Goal: Task Accomplishment & Management: Complete application form

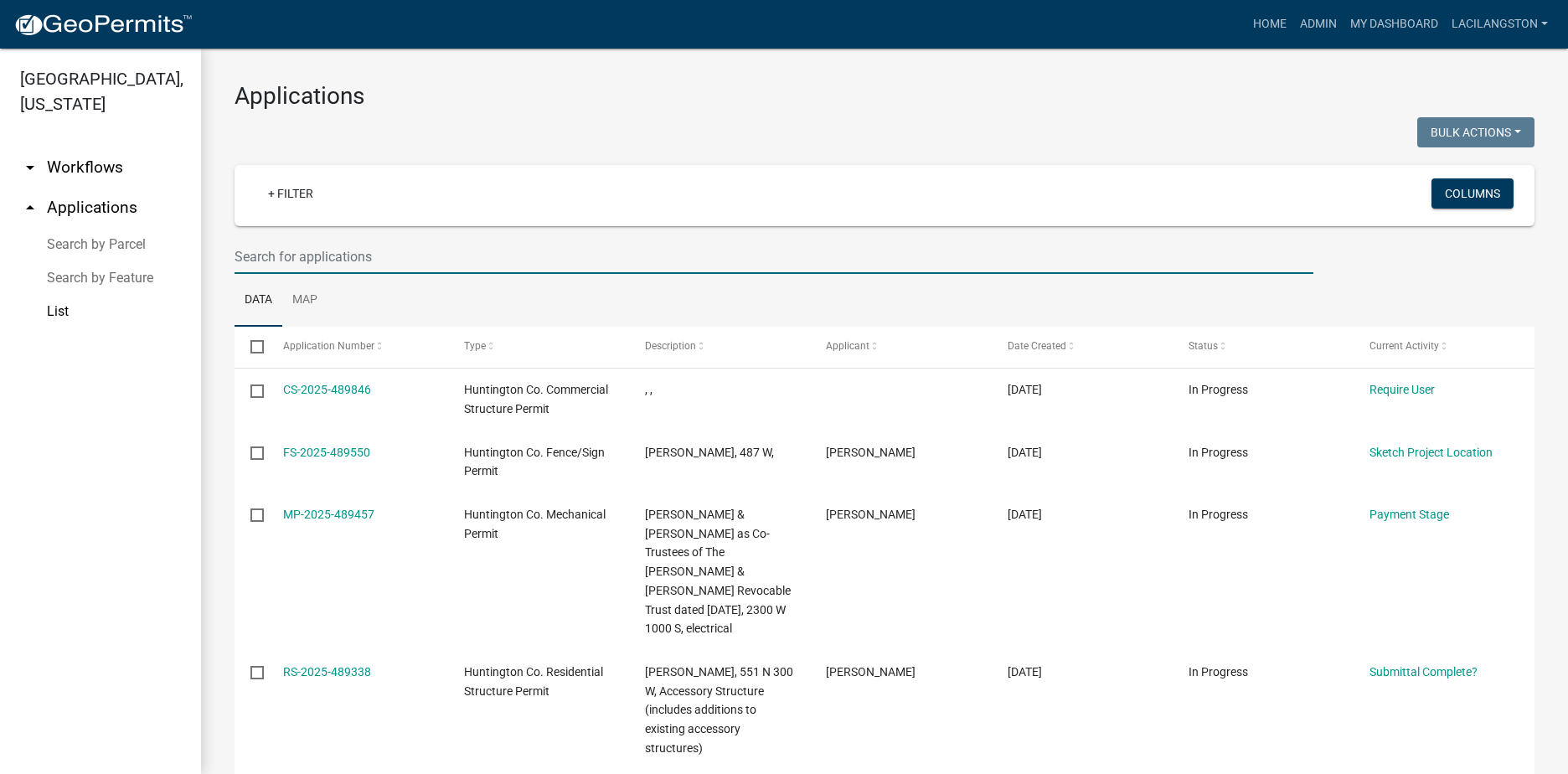
click at [334, 261] on input "text" at bounding box center [774, 257] width 1079 height 34
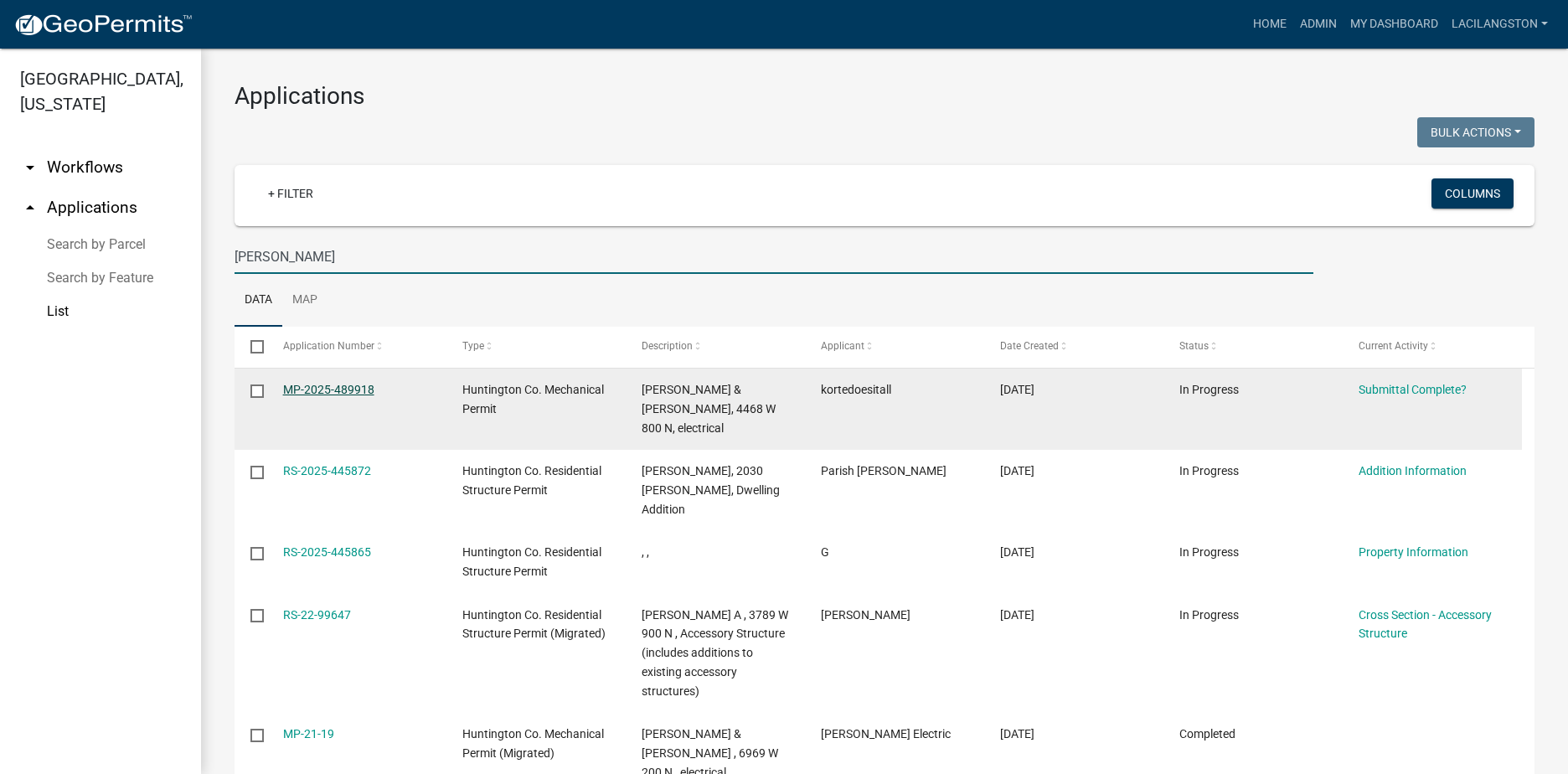
type input "boyd"
click at [308, 390] on link "MP-2025-489918" at bounding box center [329, 389] width 91 height 13
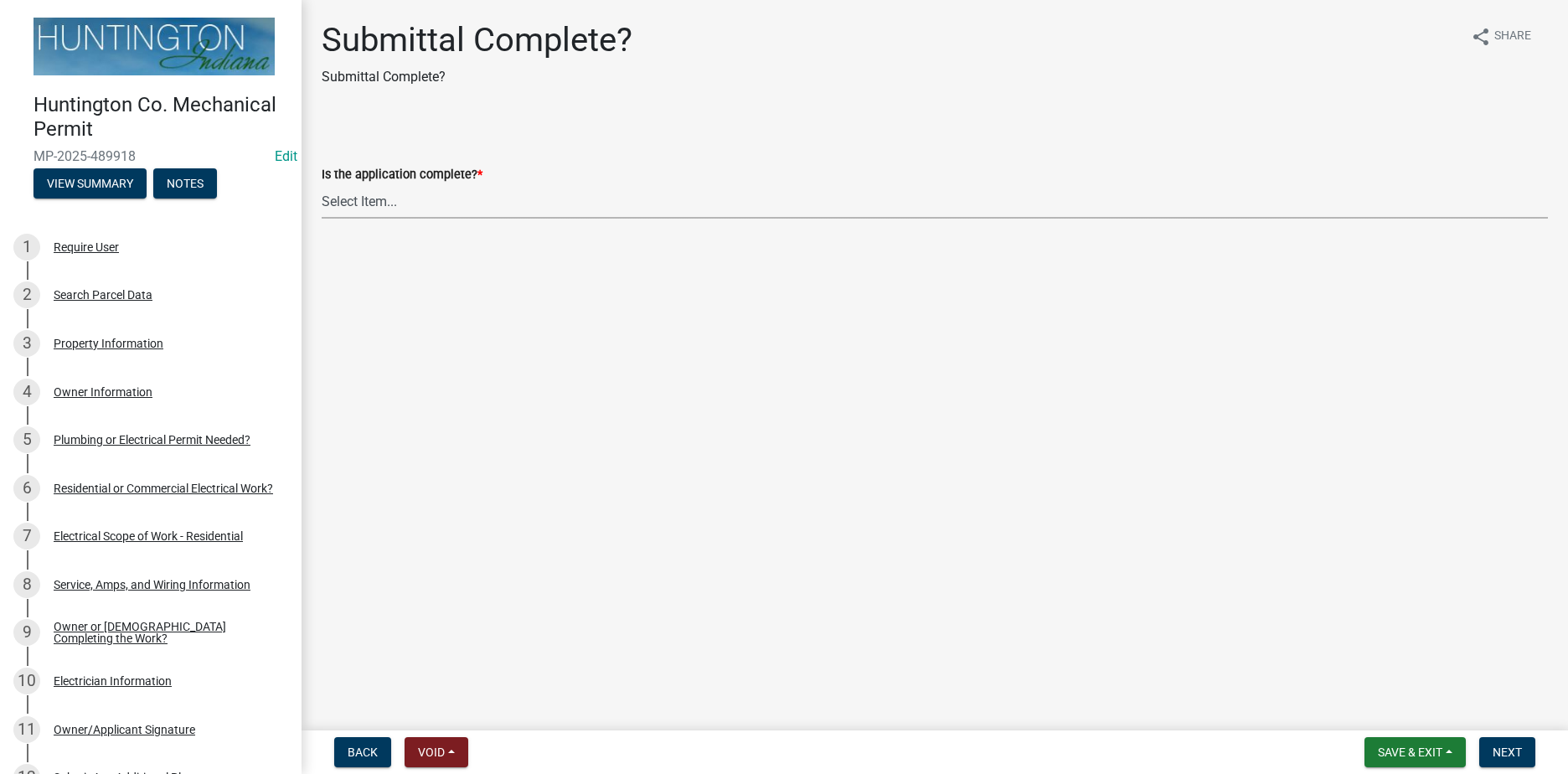
click at [342, 206] on select "Select Item... Yes No" at bounding box center [935, 202] width 1226 height 34
click at [322, 185] on select "Select Item... Yes No" at bounding box center [935, 202] width 1226 height 34
select select "1782a9c7-7323-4da6-ac5b-f89a69a3d723"
click at [1522, 750] on span "Next" at bounding box center [1507, 752] width 29 height 13
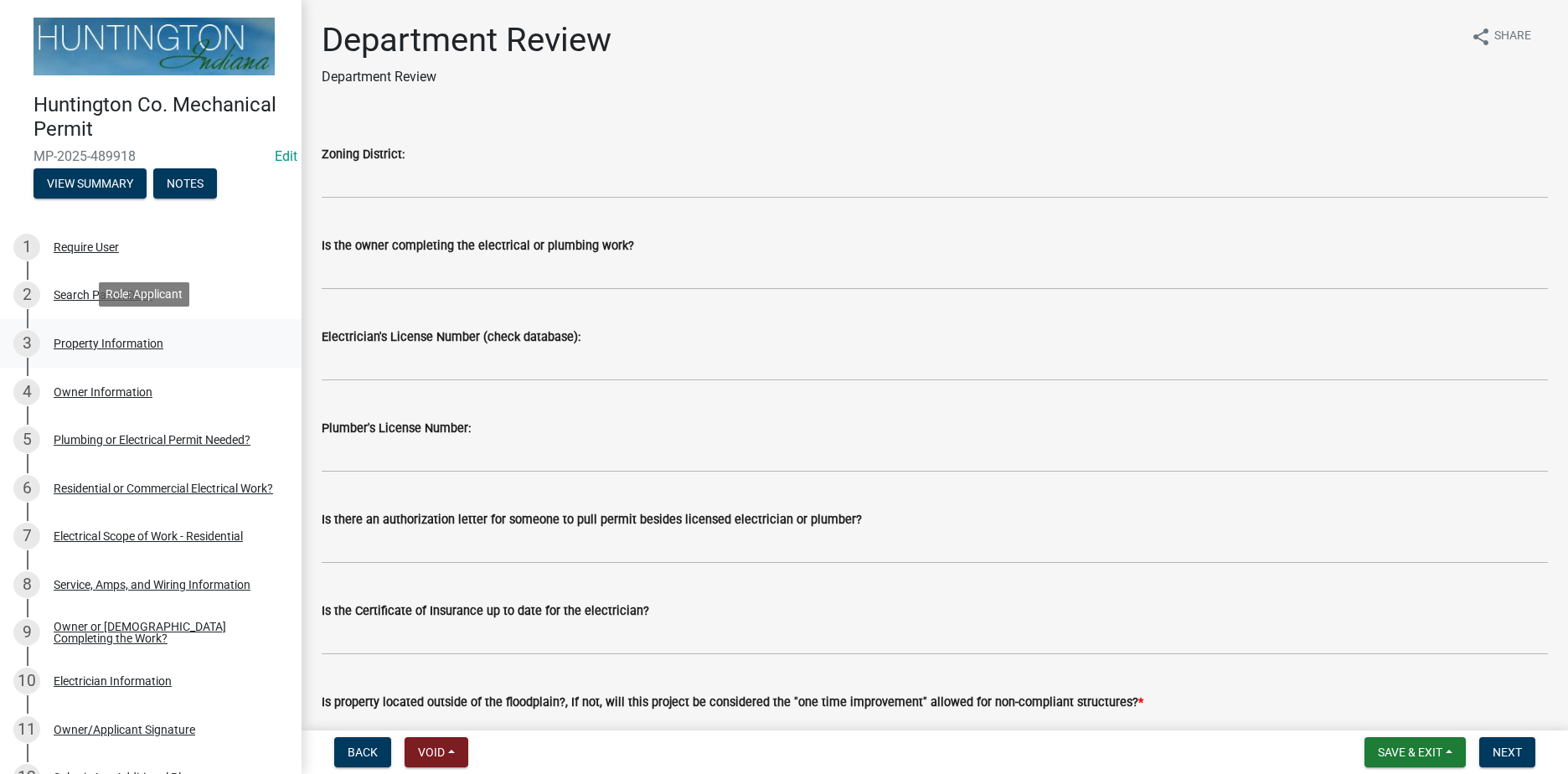
click at [147, 346] on div "Property Information" at bounding box center [109, 343] width 110 height 11
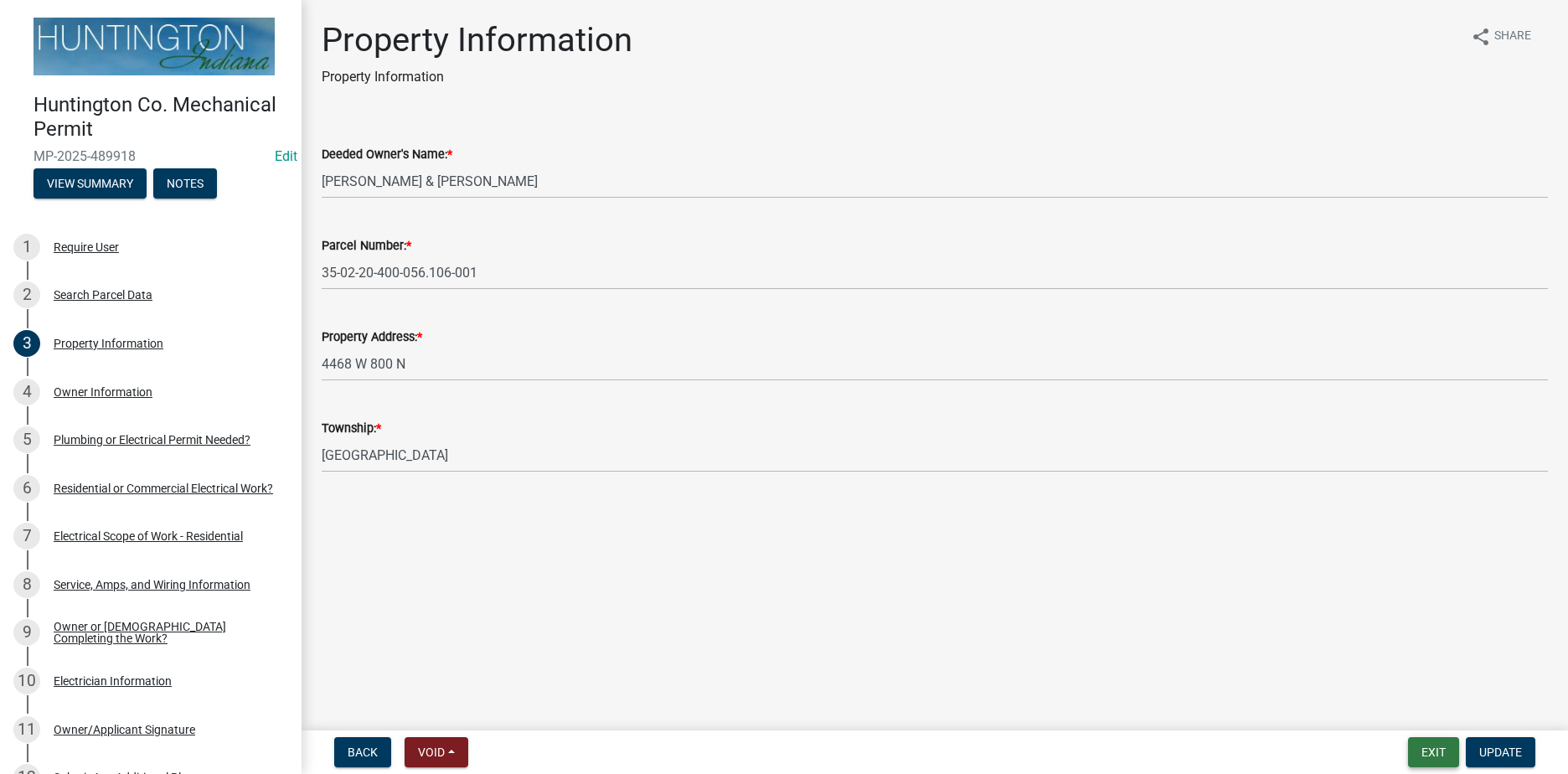
click at [1432, 752] on button "Exit" at bounding box center [1433, 752] width 51 height 30
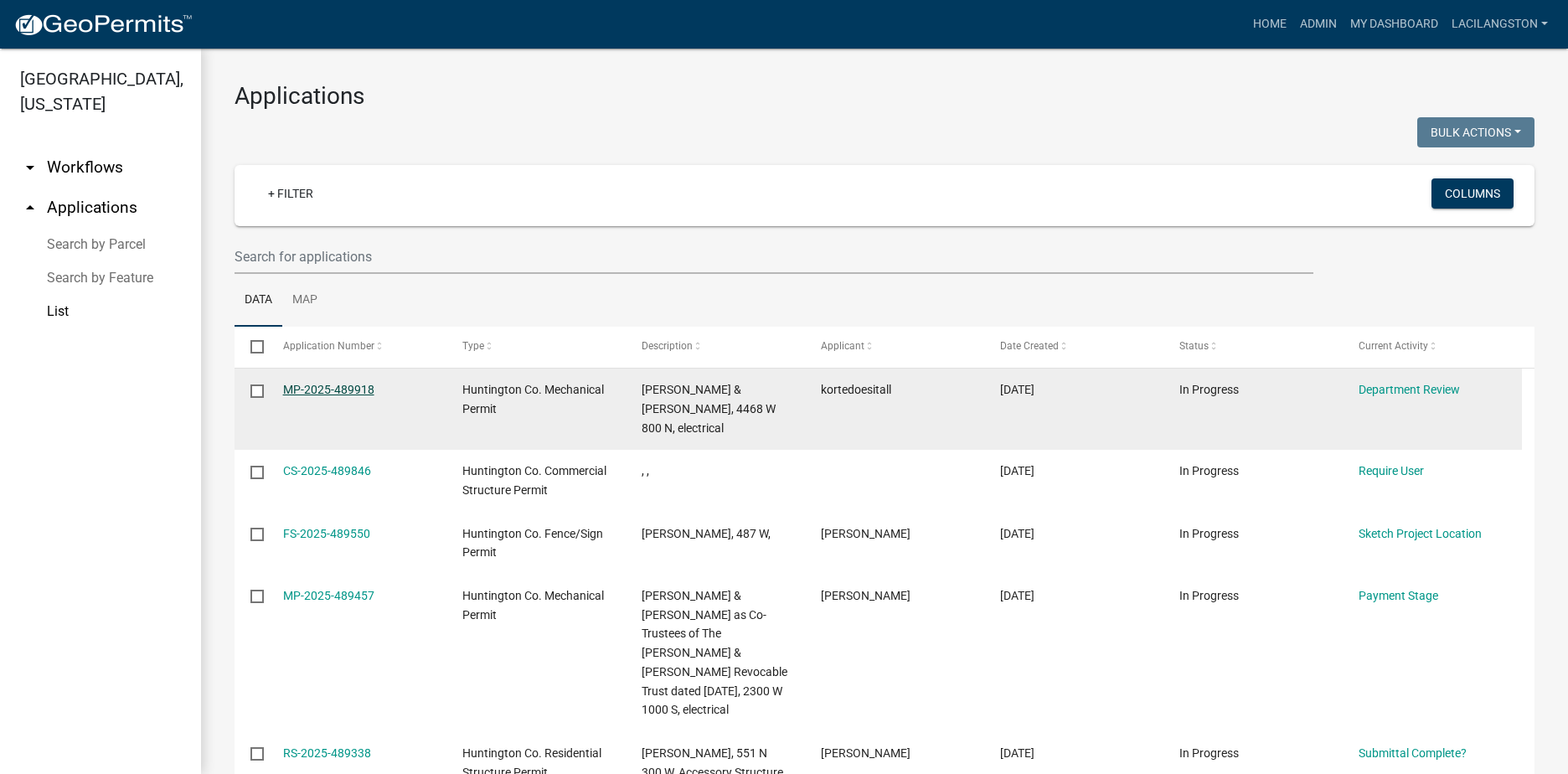
click at [312, 387] on link "MP-2025-489918" at bounding box center [329, 389] width 91 height 13
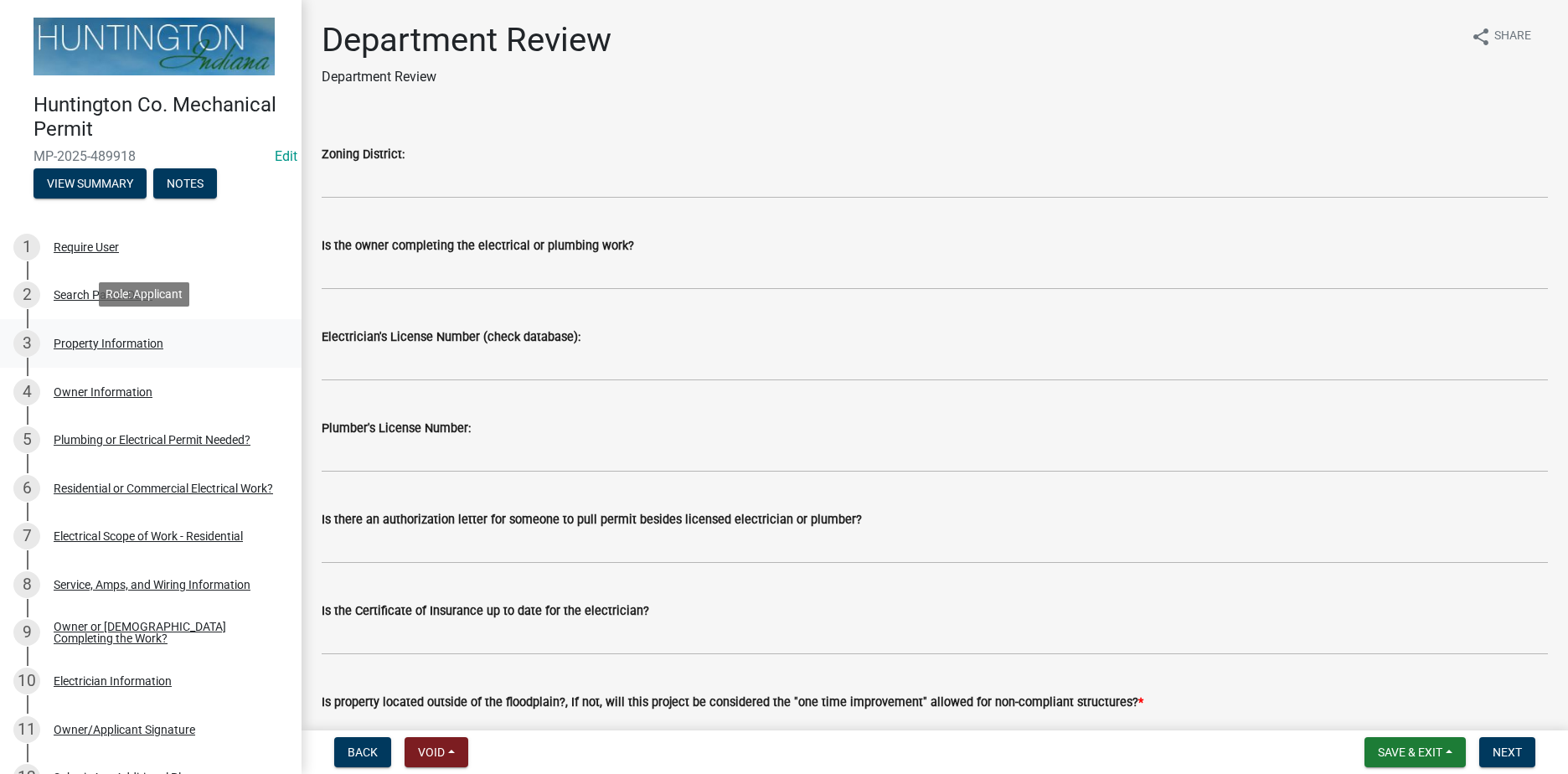
click at [123, 345] on div "Property Information" at bounding box center [109, 343] width 110 height 11
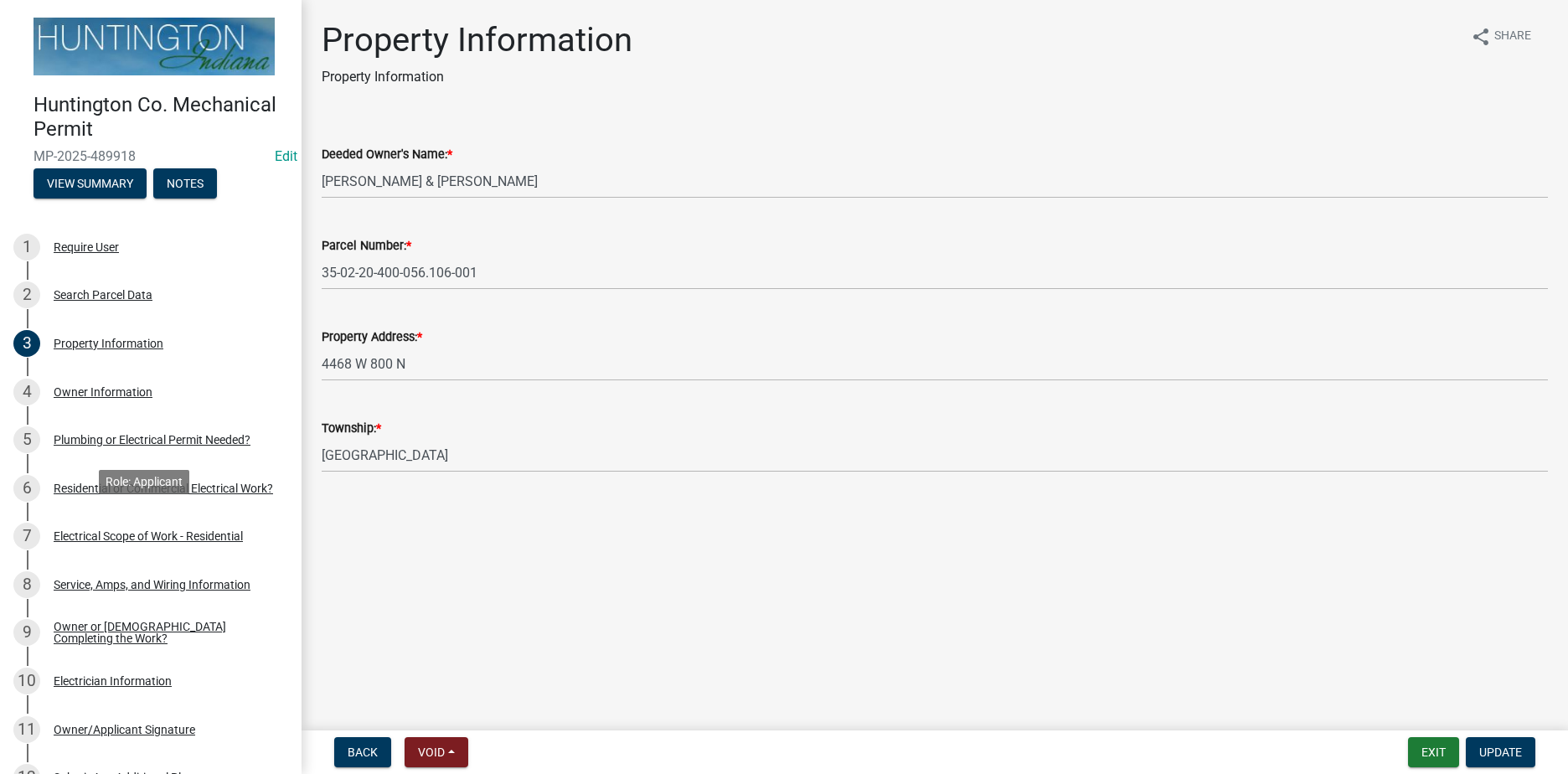
scroll to position [419, 0]
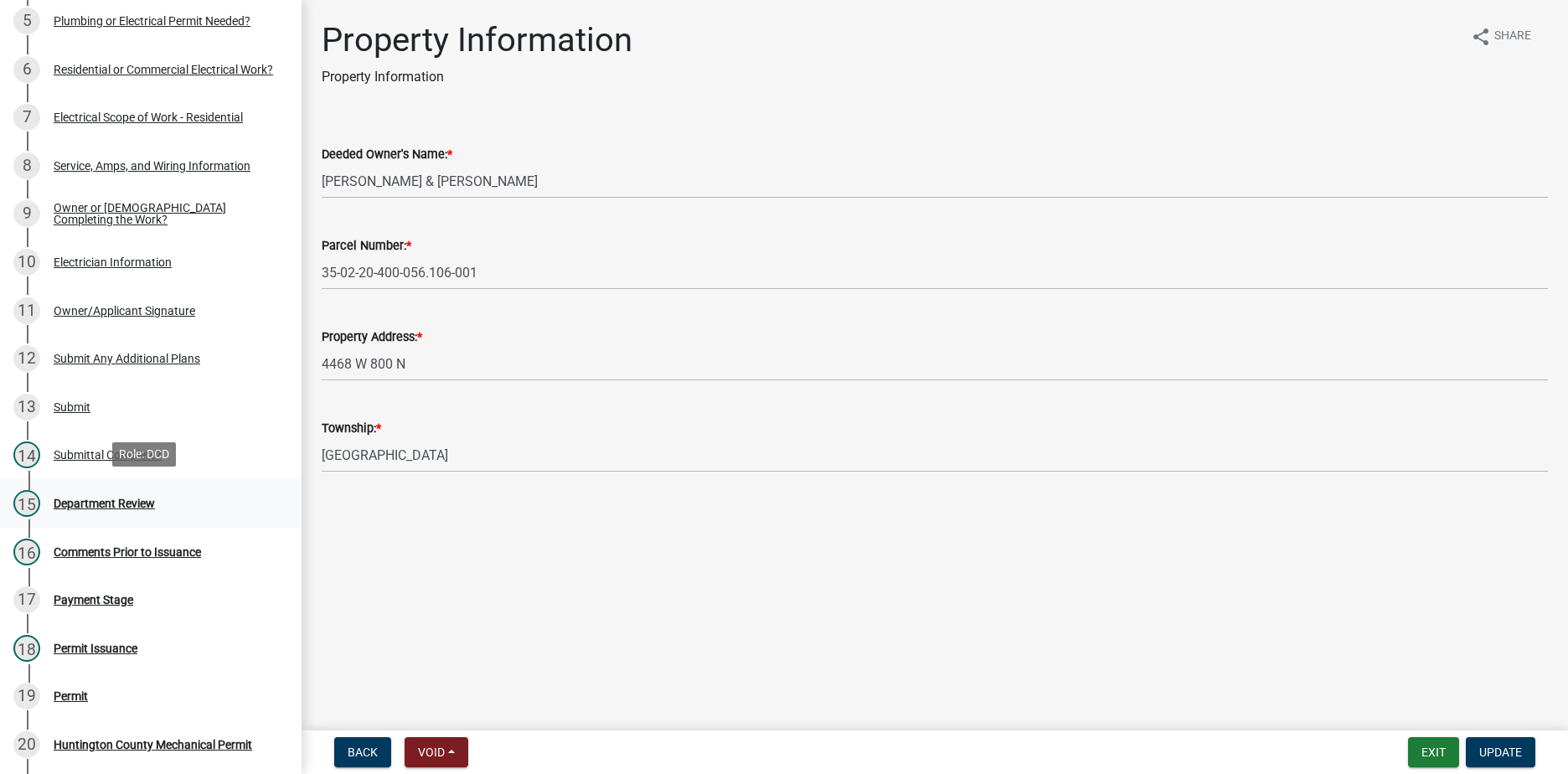
click at [106, 501] on div "Department Review" at bounding box center [104, 503] width 101 height 11
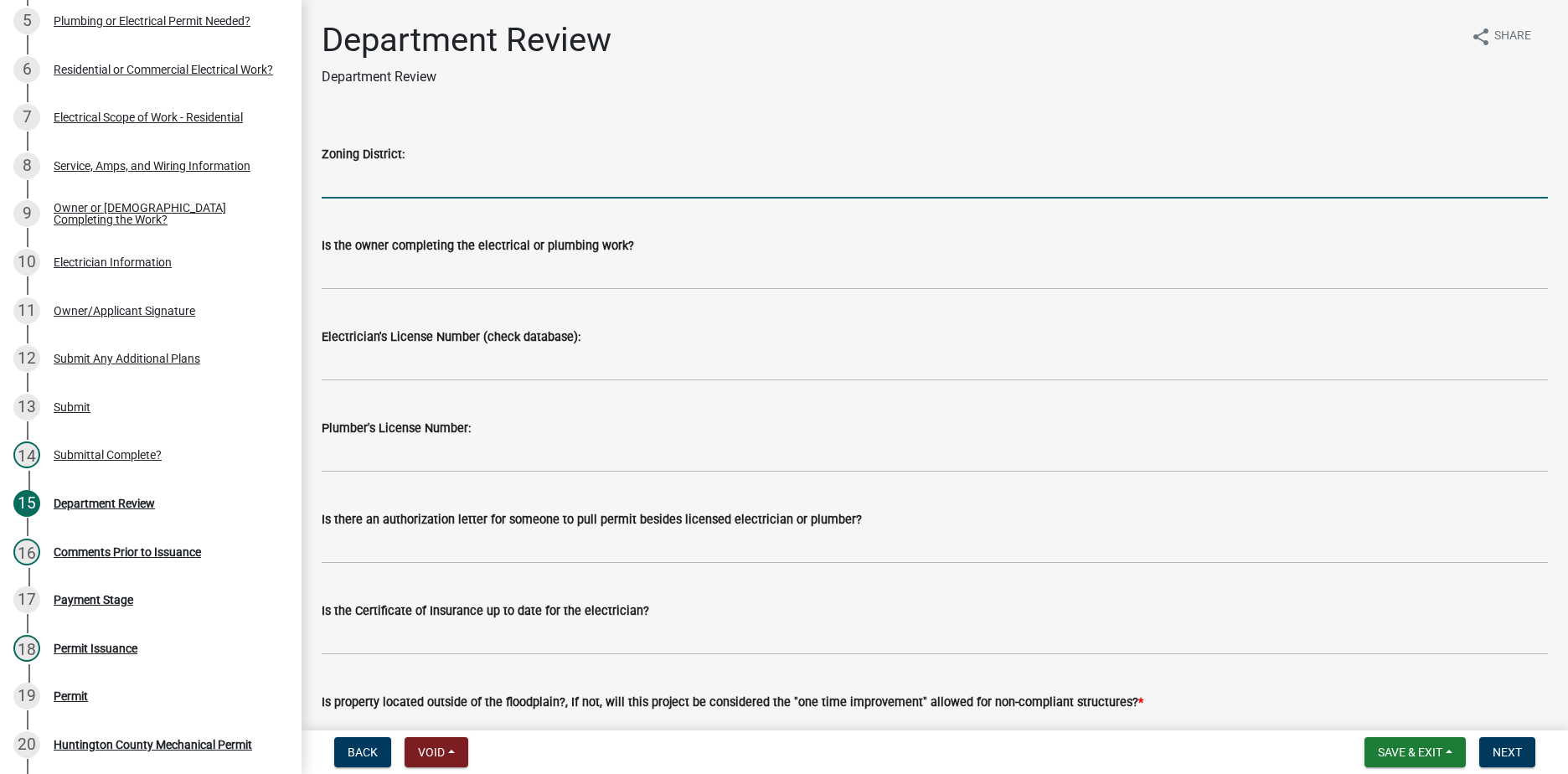
click at [351, 184] on input "Zoning District:" at bounding box center [935, 181] width 1226 height 34
type input "A"
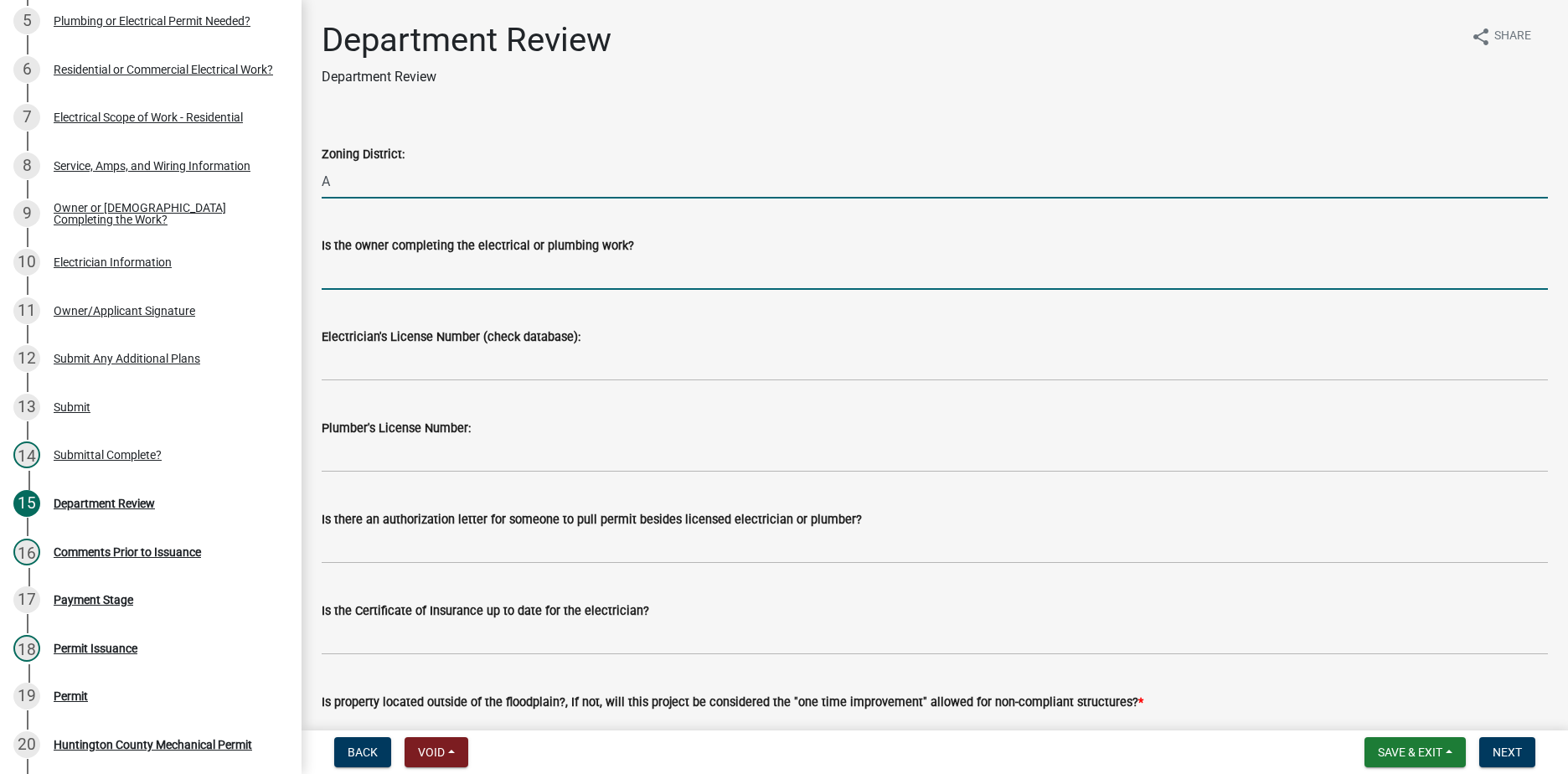
type input "Thomas Ryan Nott (Chad Sheets is completing the work)"
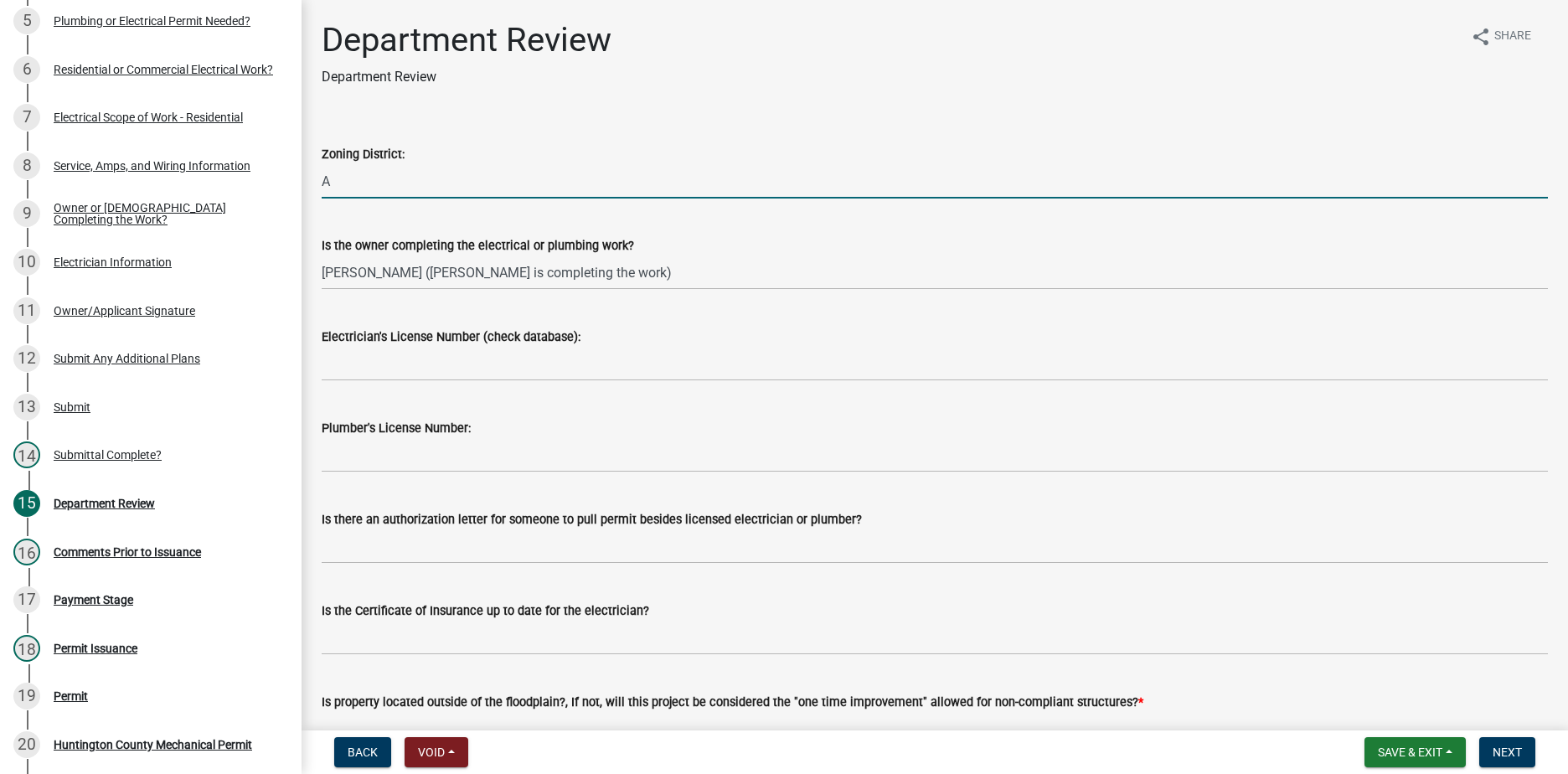
type input "PC10902802"
type input "N/A"
type input "YES"
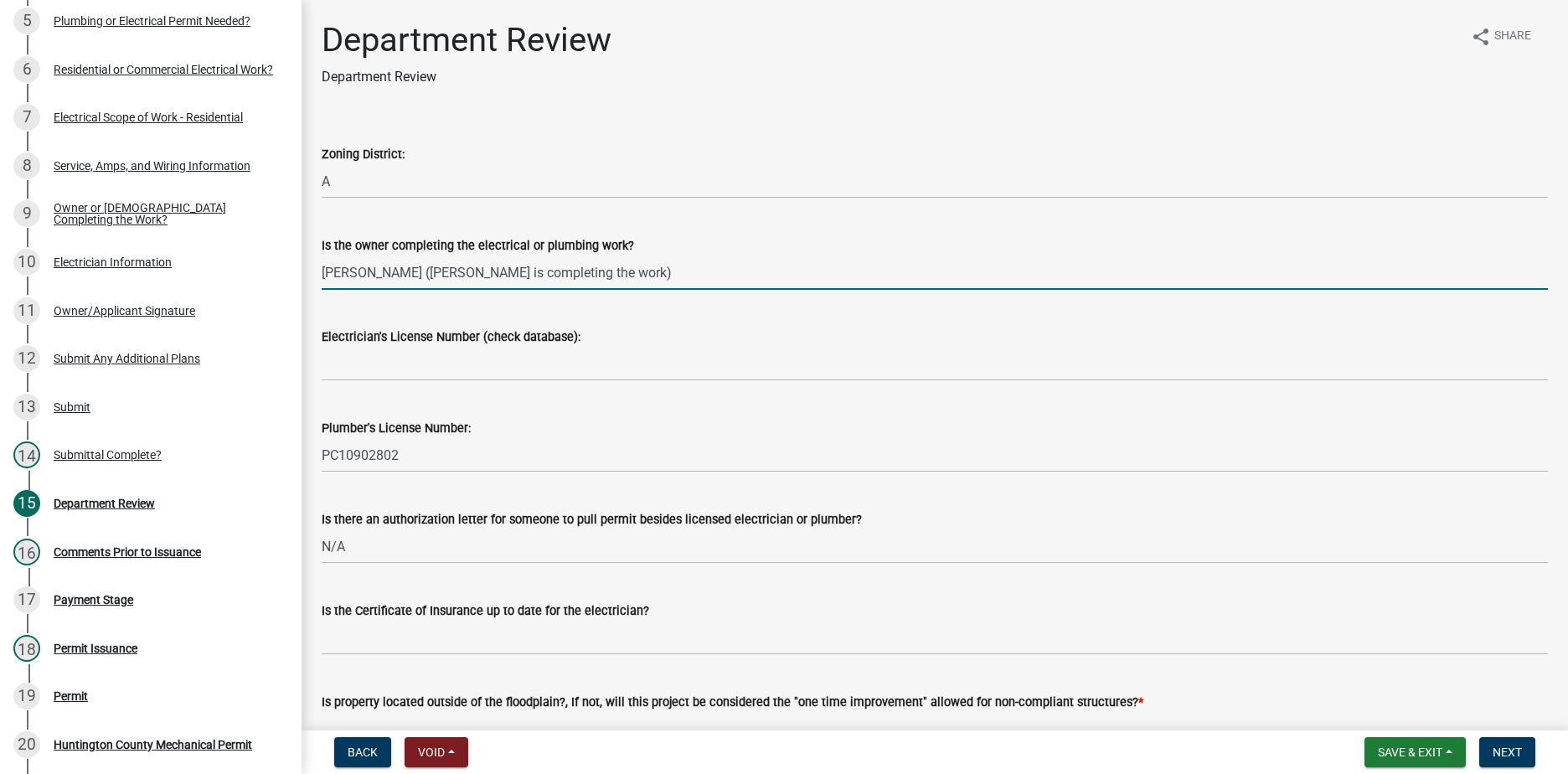
drag, startPoint x: 669, startPoint y: 277, endPoint x: 314, endPoint y: 278, distance: 355.0
click at [314, 278] on div "Is the owner completing the electrical or plumbing work? Thomas Ryan Nott (Chad…" at bounding box center [934, 251] width 1252 height 78
click at [149, 259] on div "Electrician Information" at bounding box center [113, 262] width 118 height 11
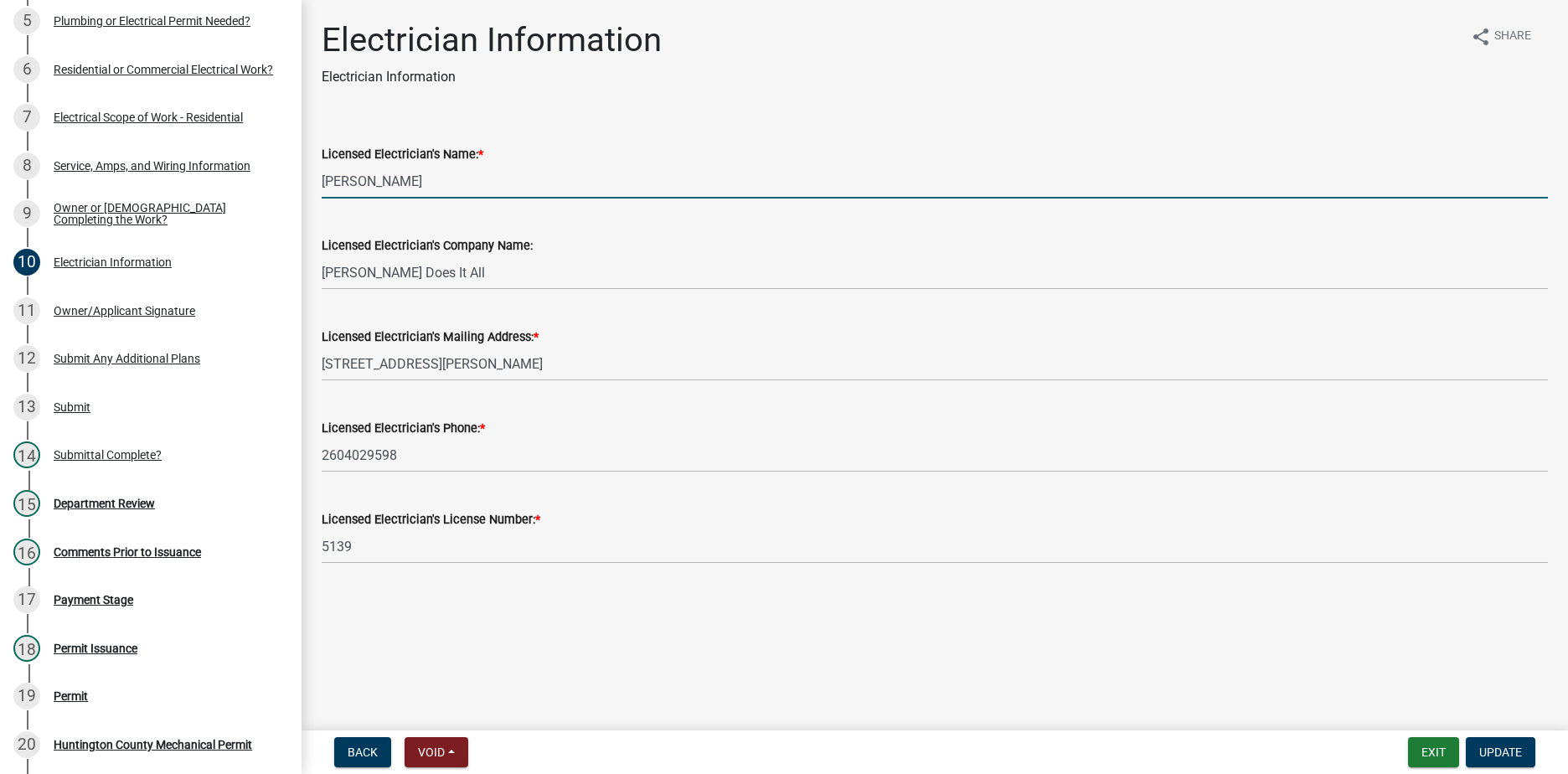
drag, startPoint x: 409, startPoint y: 177, endPoint x: 307, endPoint y: 180, distance: 102.0
click at [307, 180] on div "Electrician Information Electrician Information share Share Licensed Electricia…" at bounding box center [934, 306] width 1267 height 572
click at [99, 500] on div "Department Review" at bounding box center [104, 503] width 101 height 11
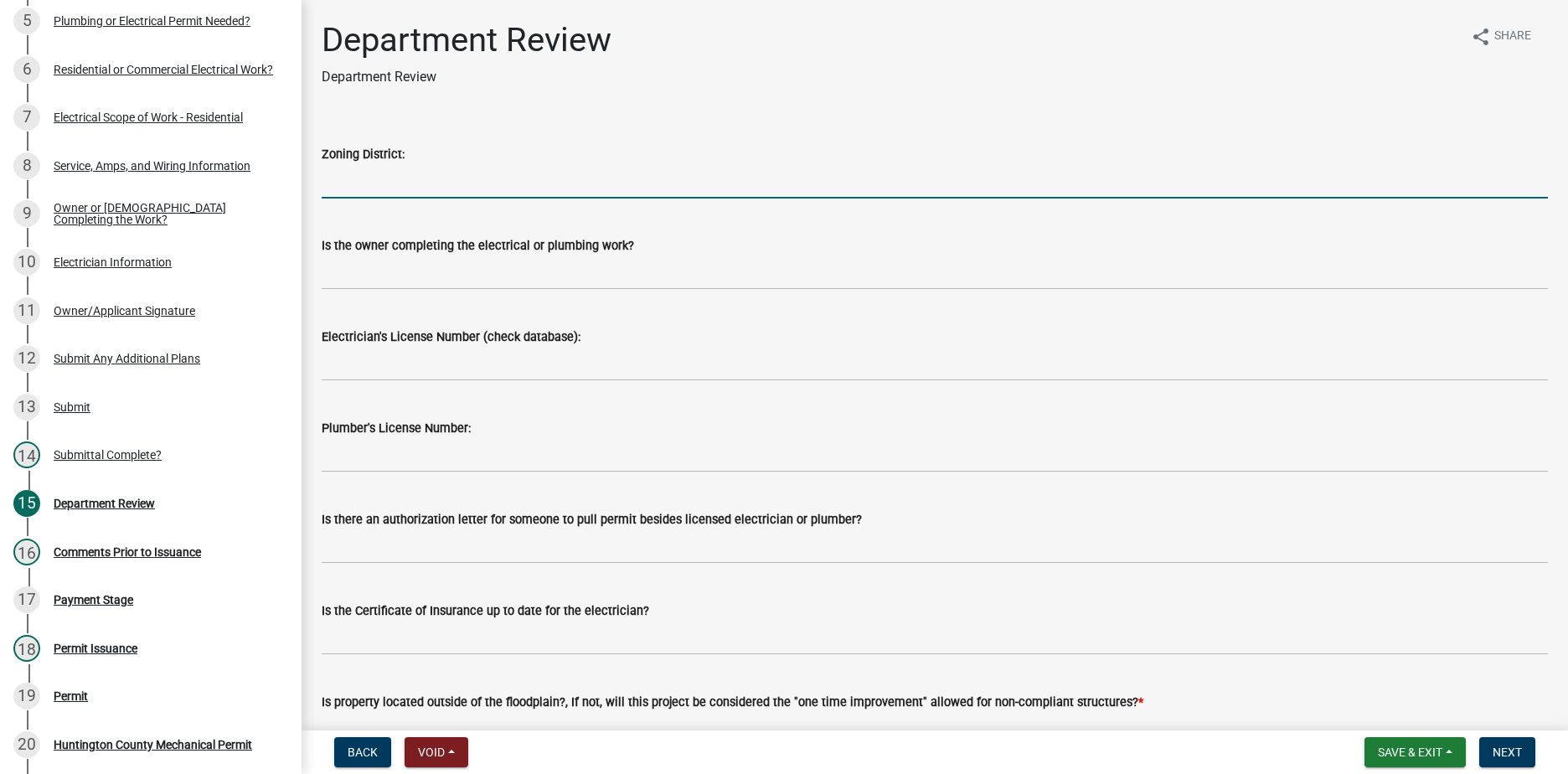
click at [355, 185] on input "Zoning District:" at bounding box center [935, 181] width 1226 height 34
type input "A"
type input "PC10902802"
type input "N/A"
type input "YES"
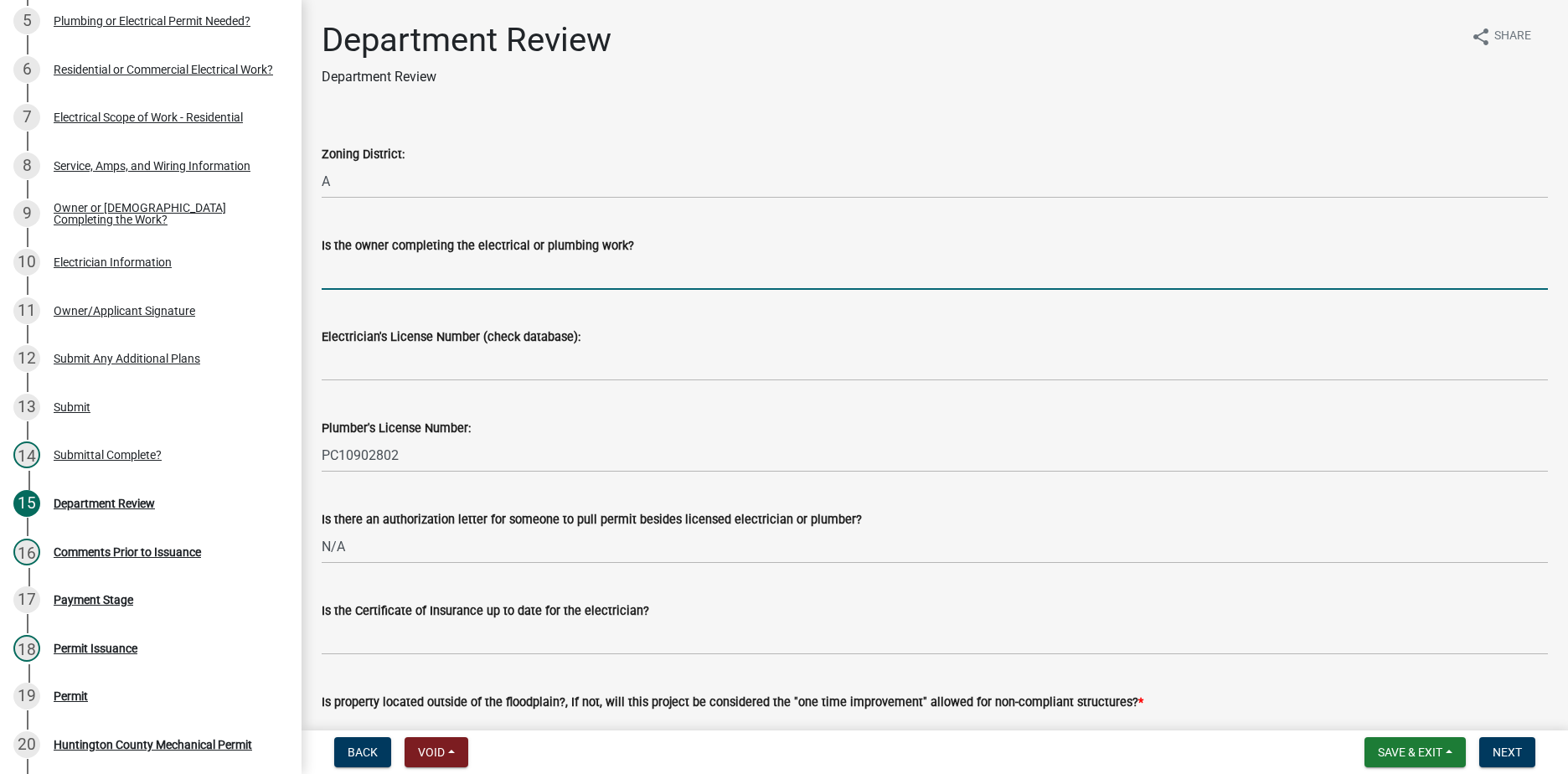
drag, startPoint x: 360, startPoint y: 271, endPoint x: 320, endPoint y: 288, distance: 43.5
click at [320, 288] on div "Is the owner completing the electrical or plumbing work?" at bounding box center [934, 251] width 1252 height 78
click at [354, 279] on input "Is the owner completing the electrical or plumbing work?" at bounding box center [935, 273] width 1226 height 34
type input "a"
click at [436, 265] on input "Adam Slater" at bounding box center [935, 273] width 1226 height 34
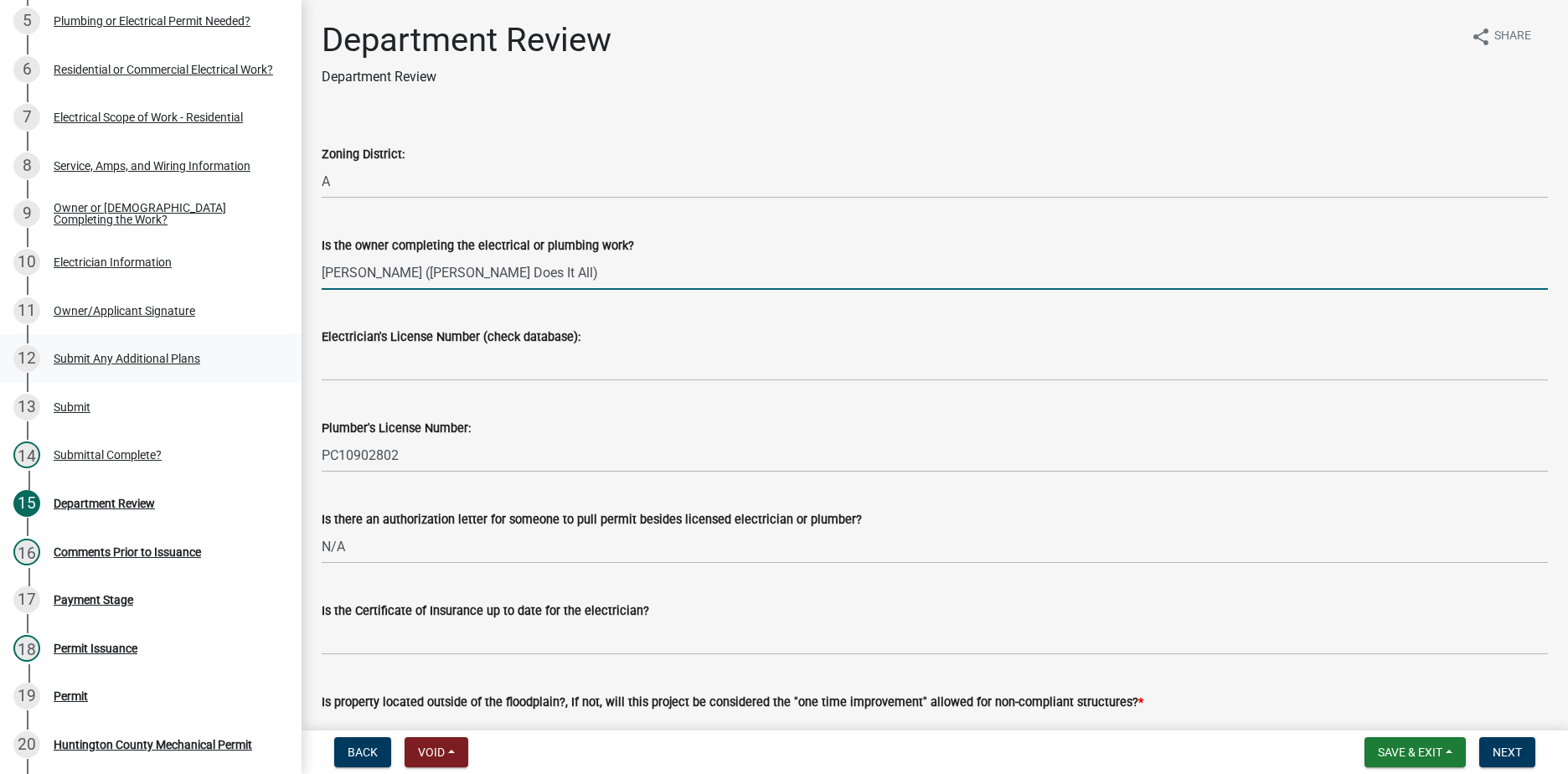
type input "Adam Slater (Korte Does It All)"
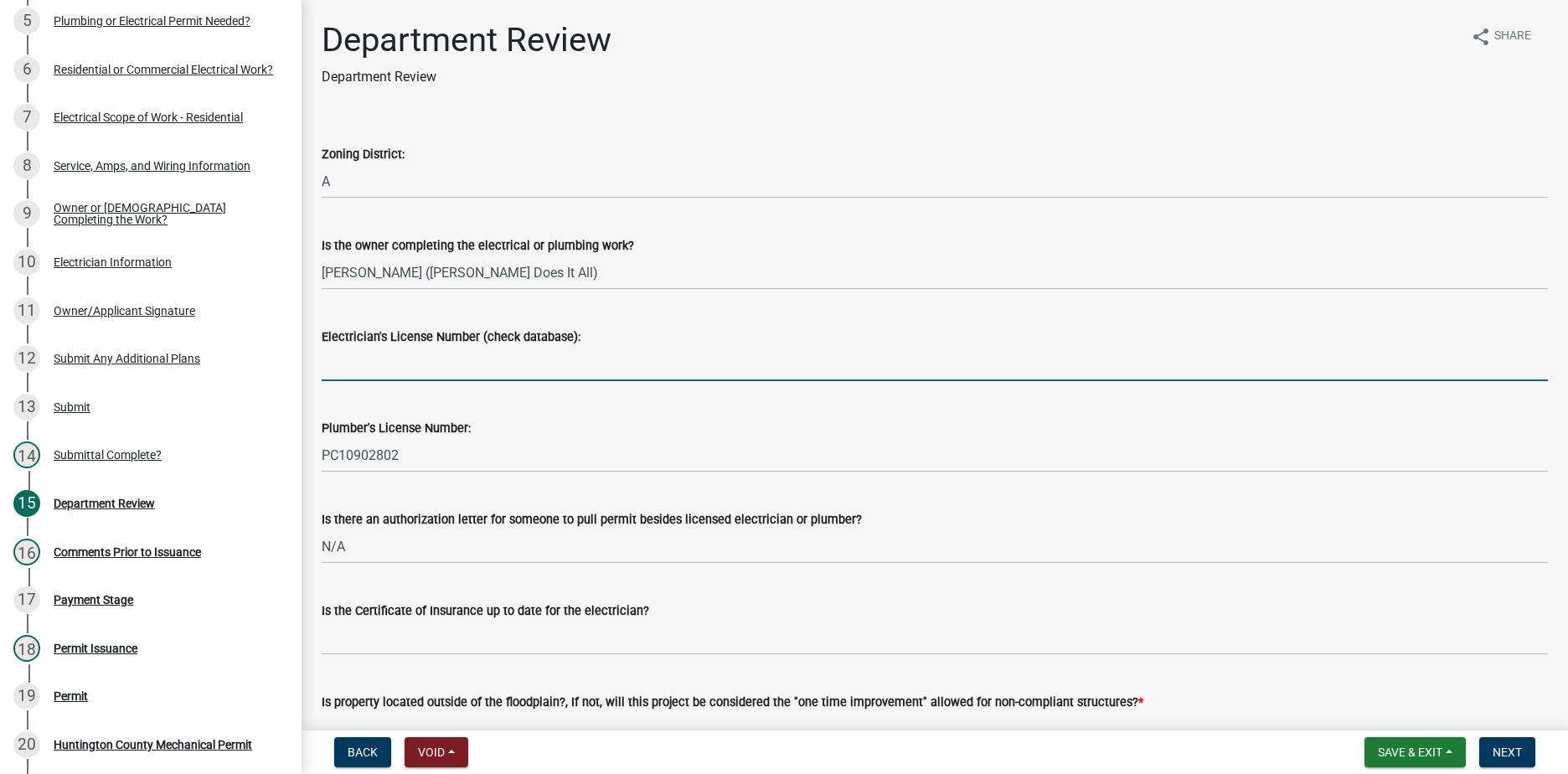
click at [407, 369] on input "Electrician's License Number (check database):" at bounding box center [935, 364] width 1226 height 34
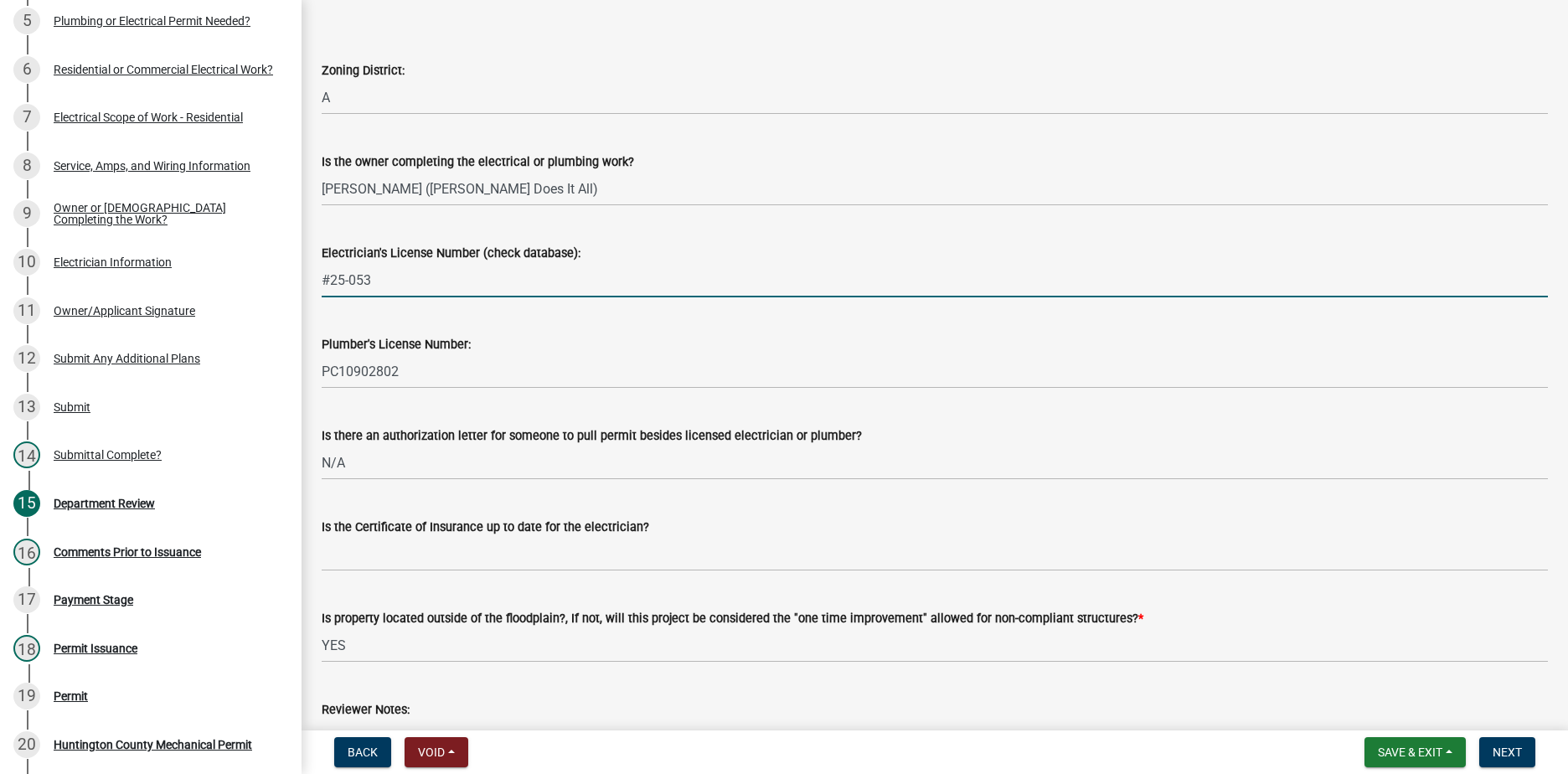
type input "#25-053"
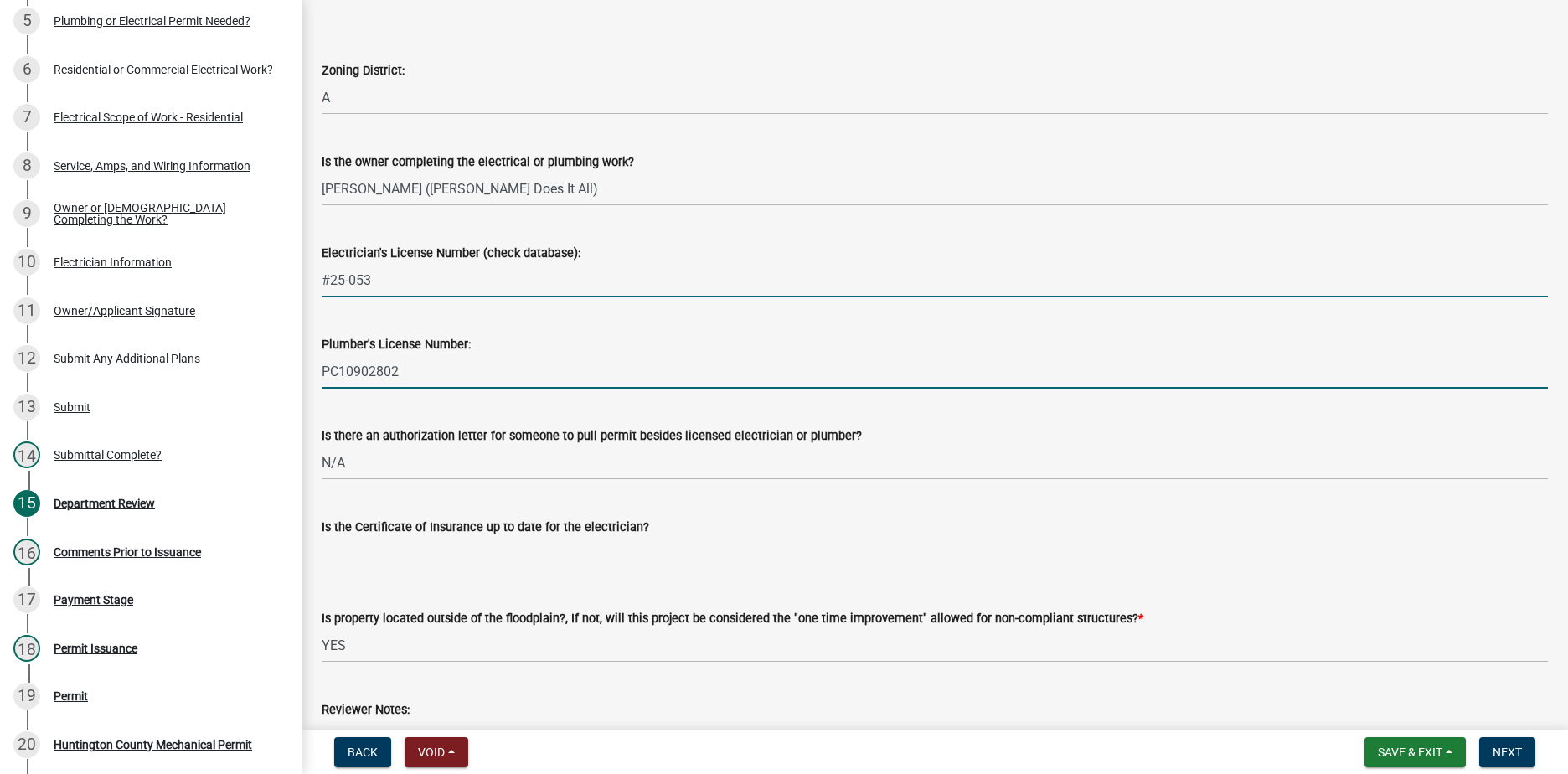
click at [406, 376] on input "PC10902802" at bounding box center [935, 371] width 1226 height 34
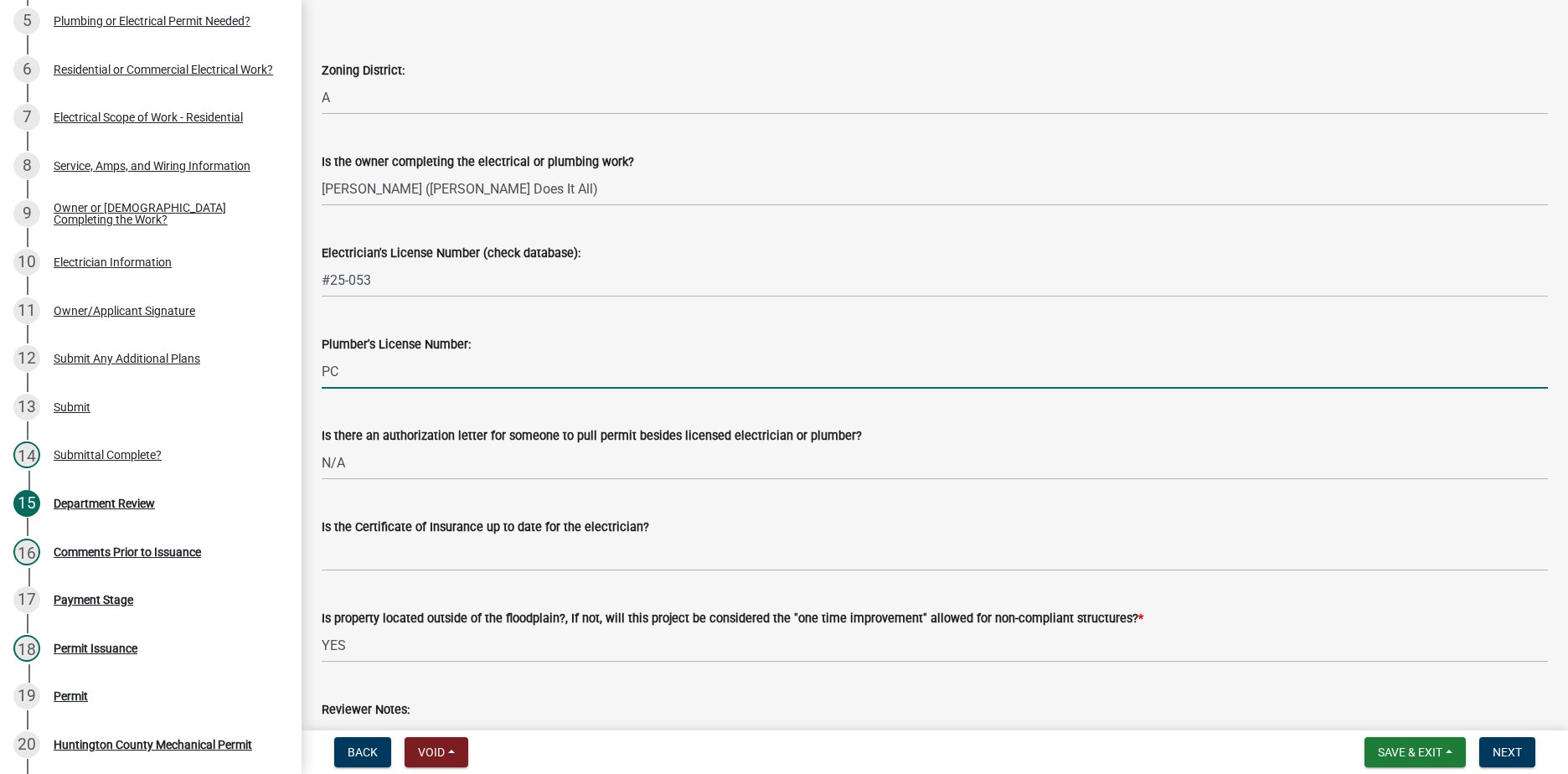
type input "P"
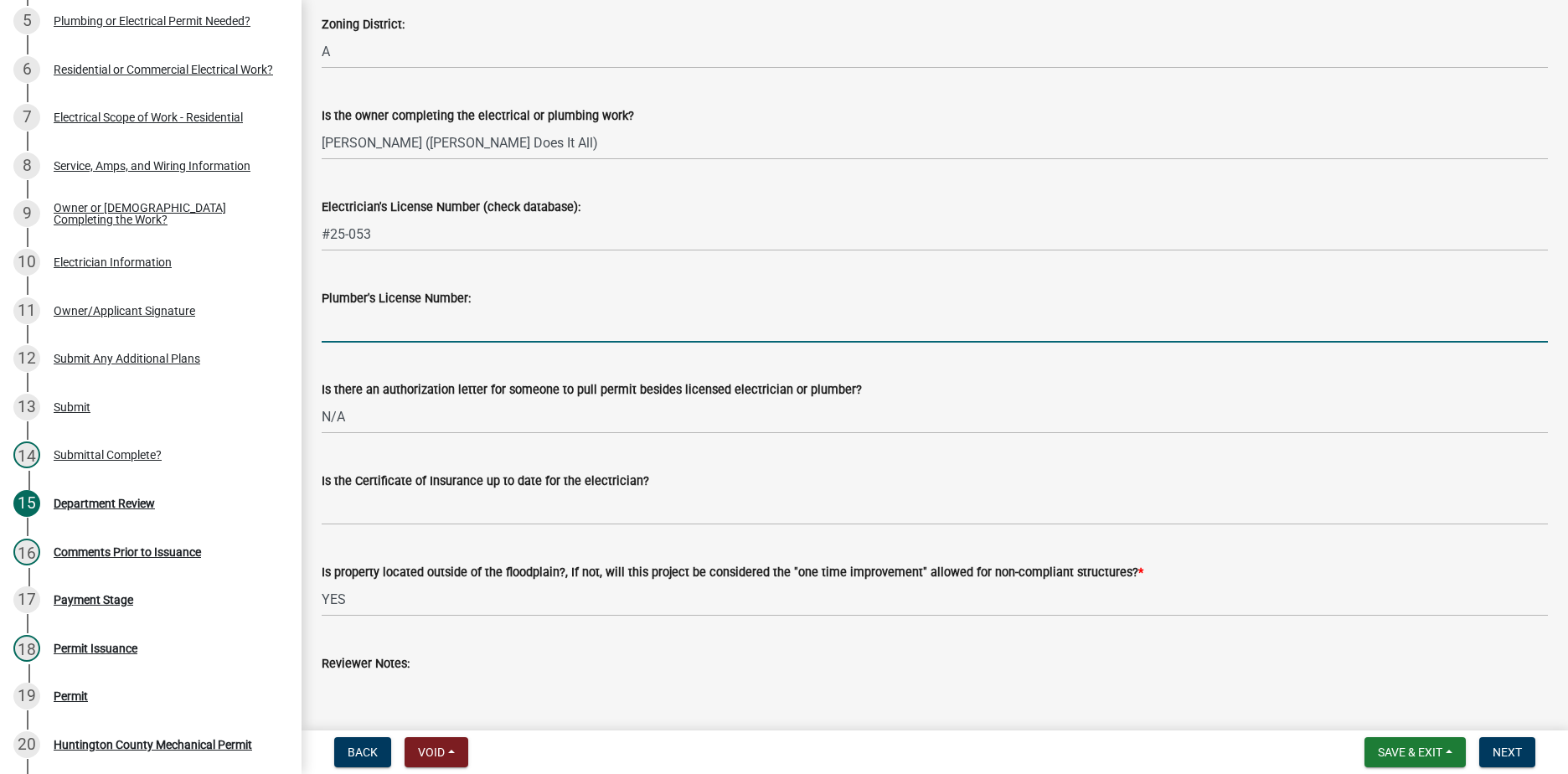
scroll to position [168, 0]
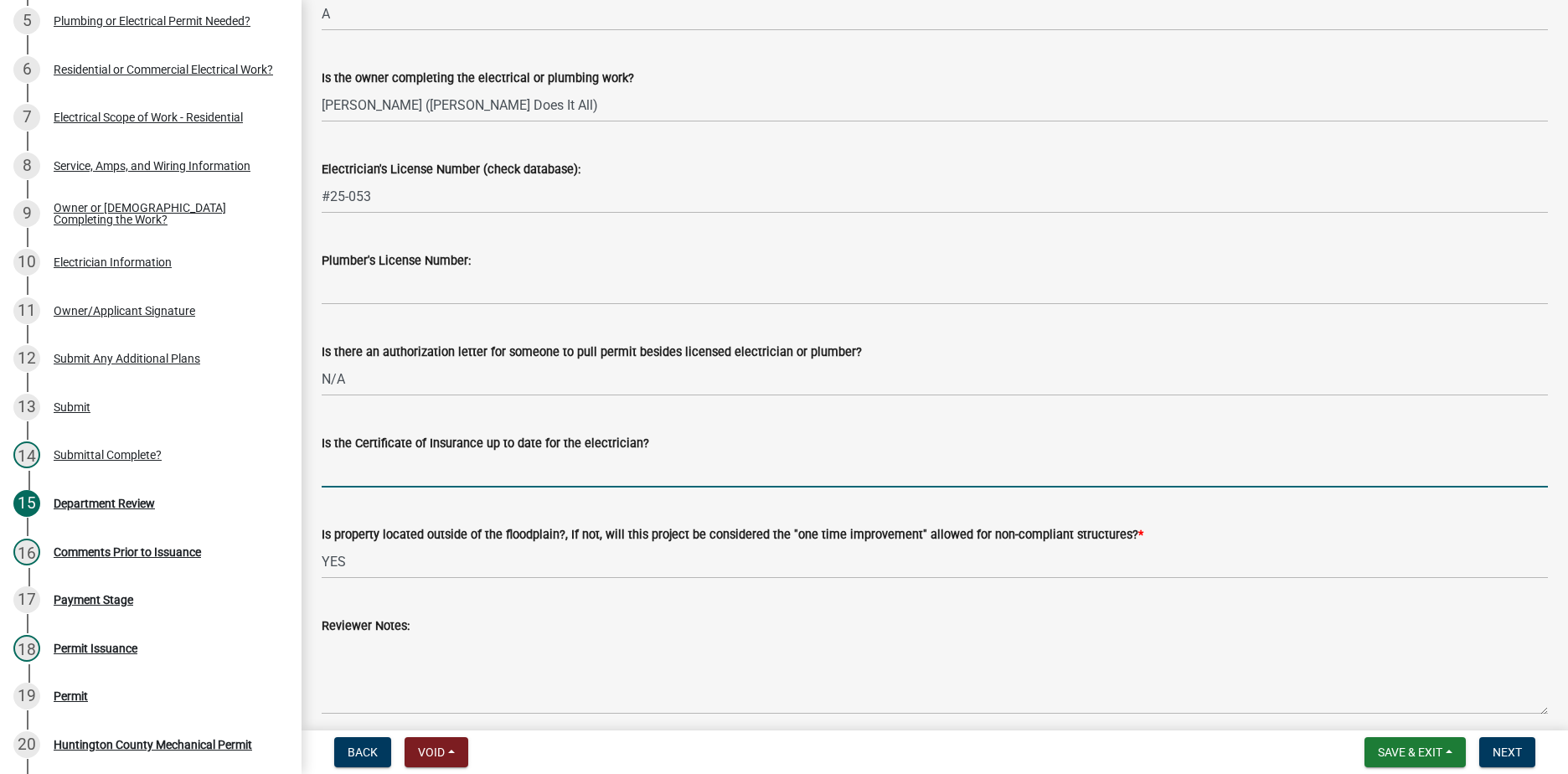
click at [354, 476] on input "Is the Certificate of Insurance up to date for the electrician?" at bounding box center [935, 470] width 1226 height 34
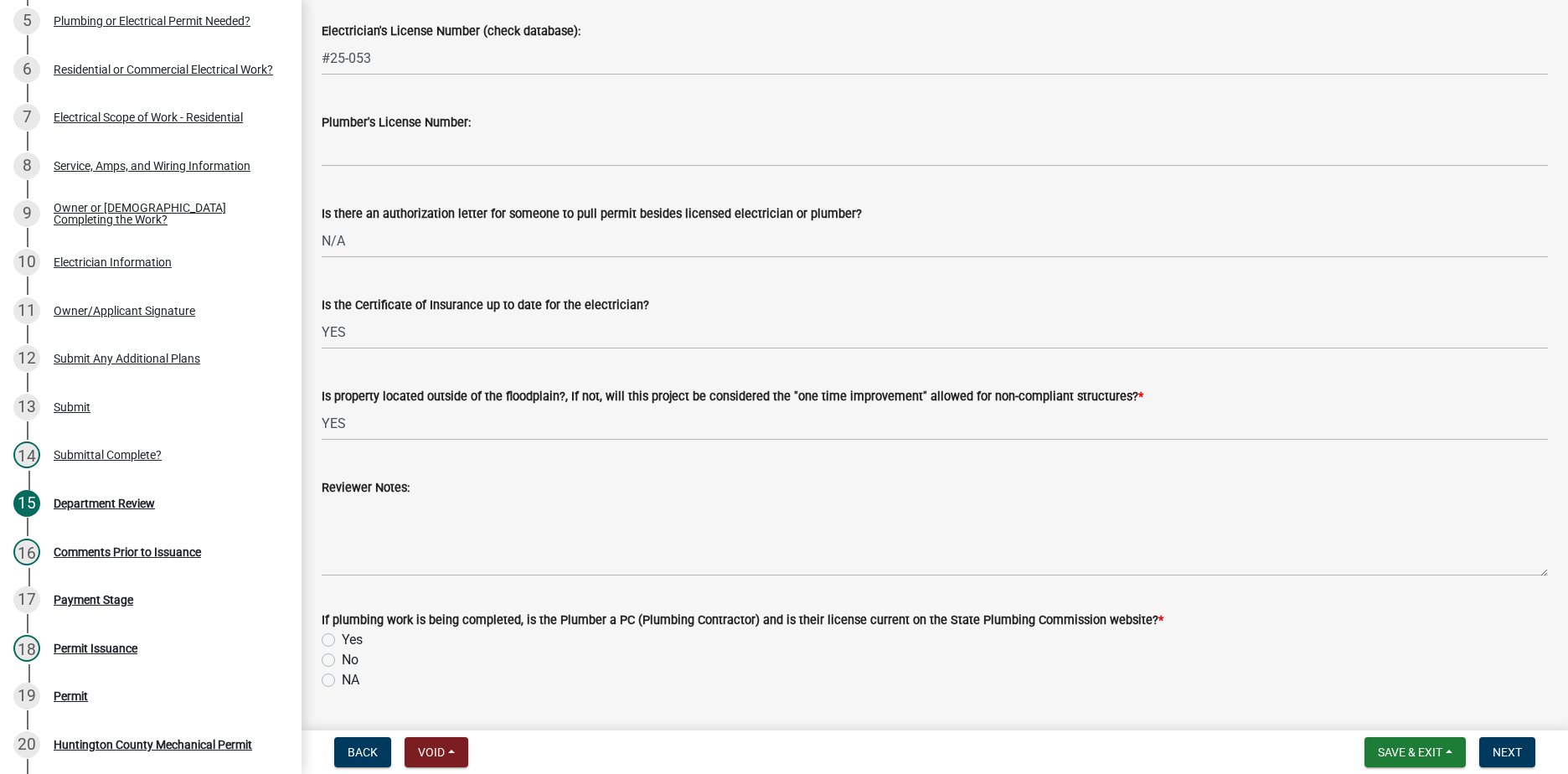
scroll to position [335, 0]
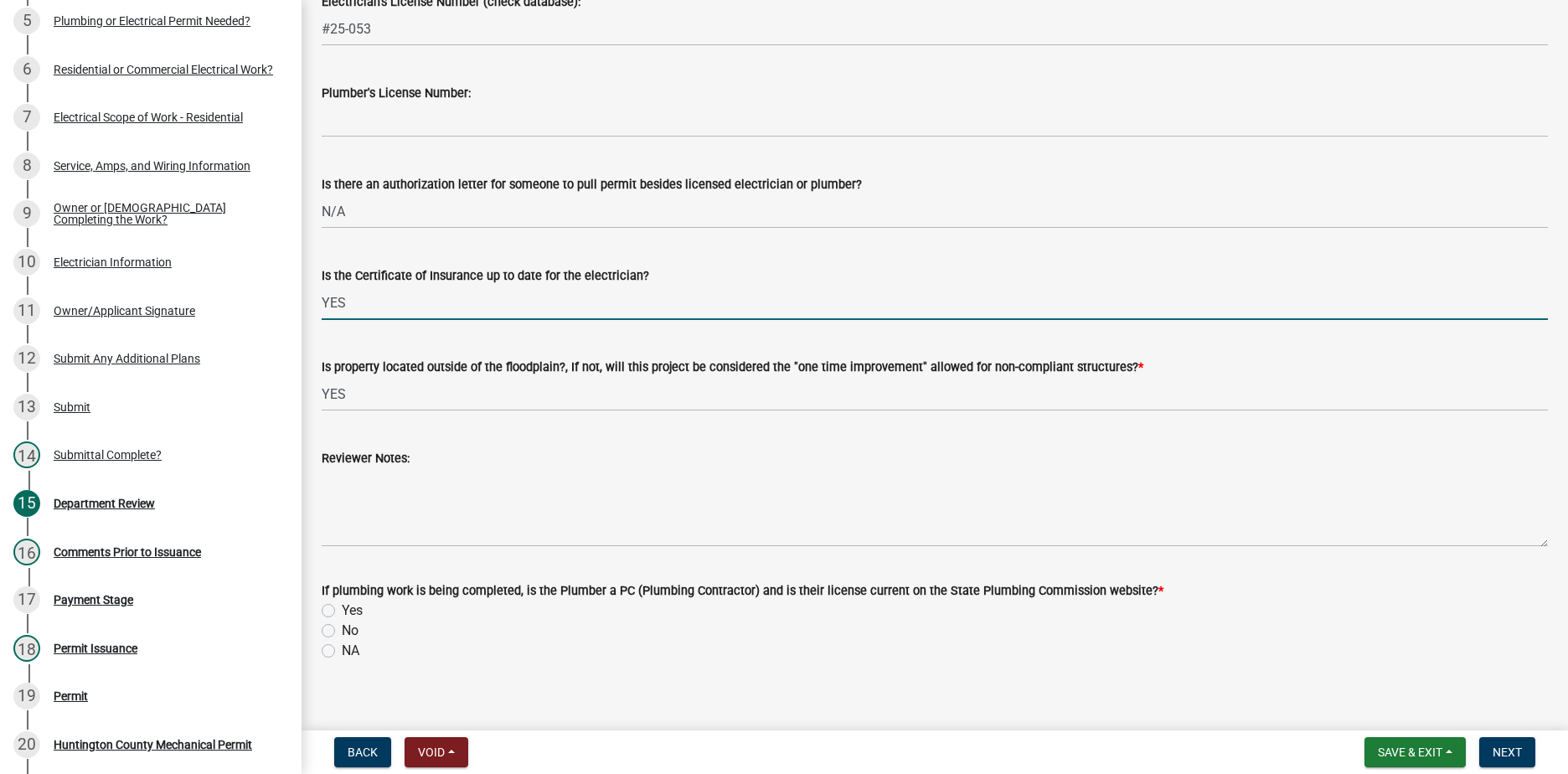
click at [352, 310] on input "YES" at bounding box center [935, 303] width 1226 height 34
type input "Y"
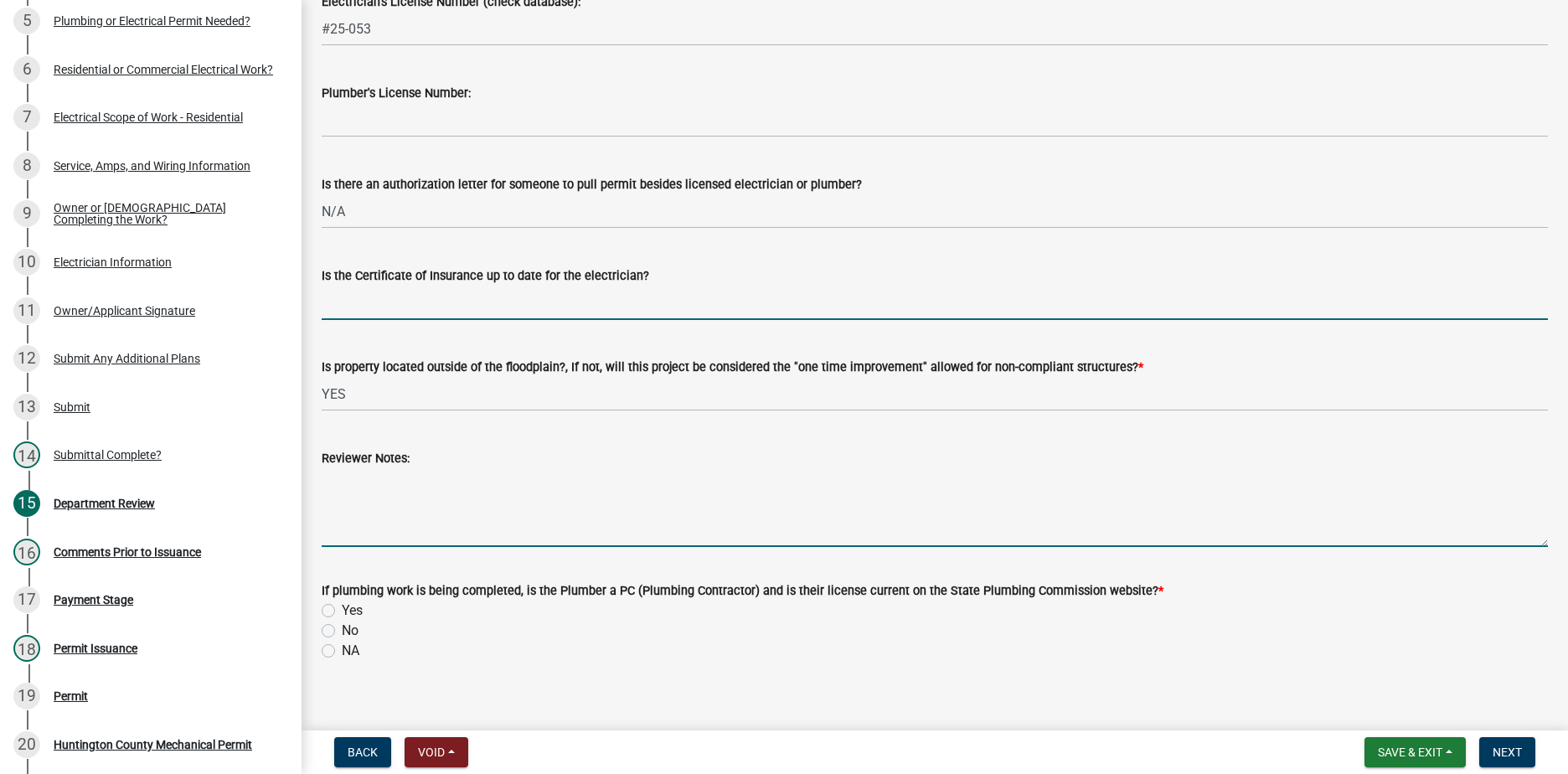
click at [363, 495] on textarea "Reviewer Notes:" at bounding box center [935, 507] width 1226 height 79
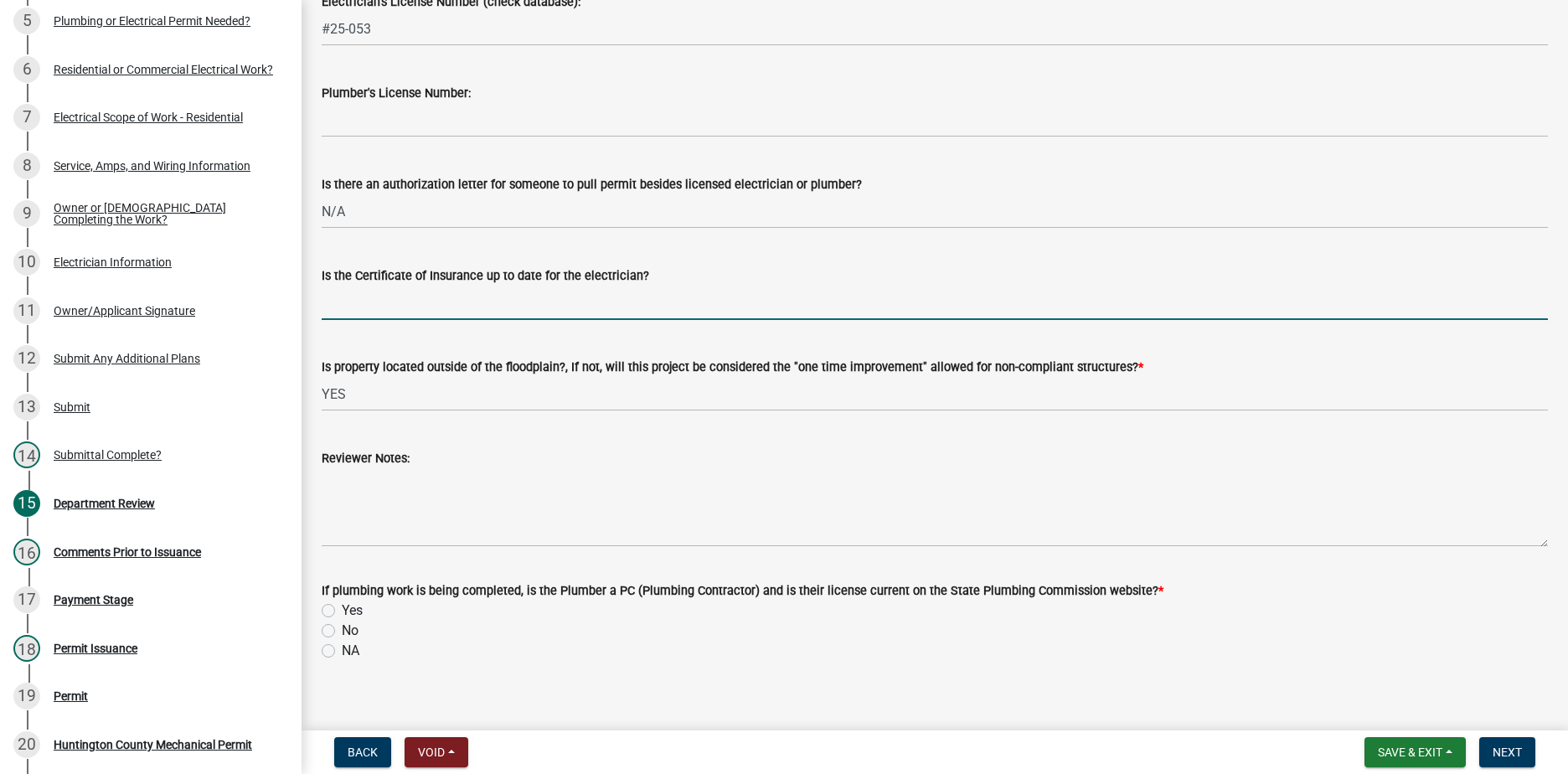
click at [359, 297] on input "Is the Certificate of Insurance up to date for the electrician?" at bounding box center [935, 303] width 1226 height 34
type input "NO"
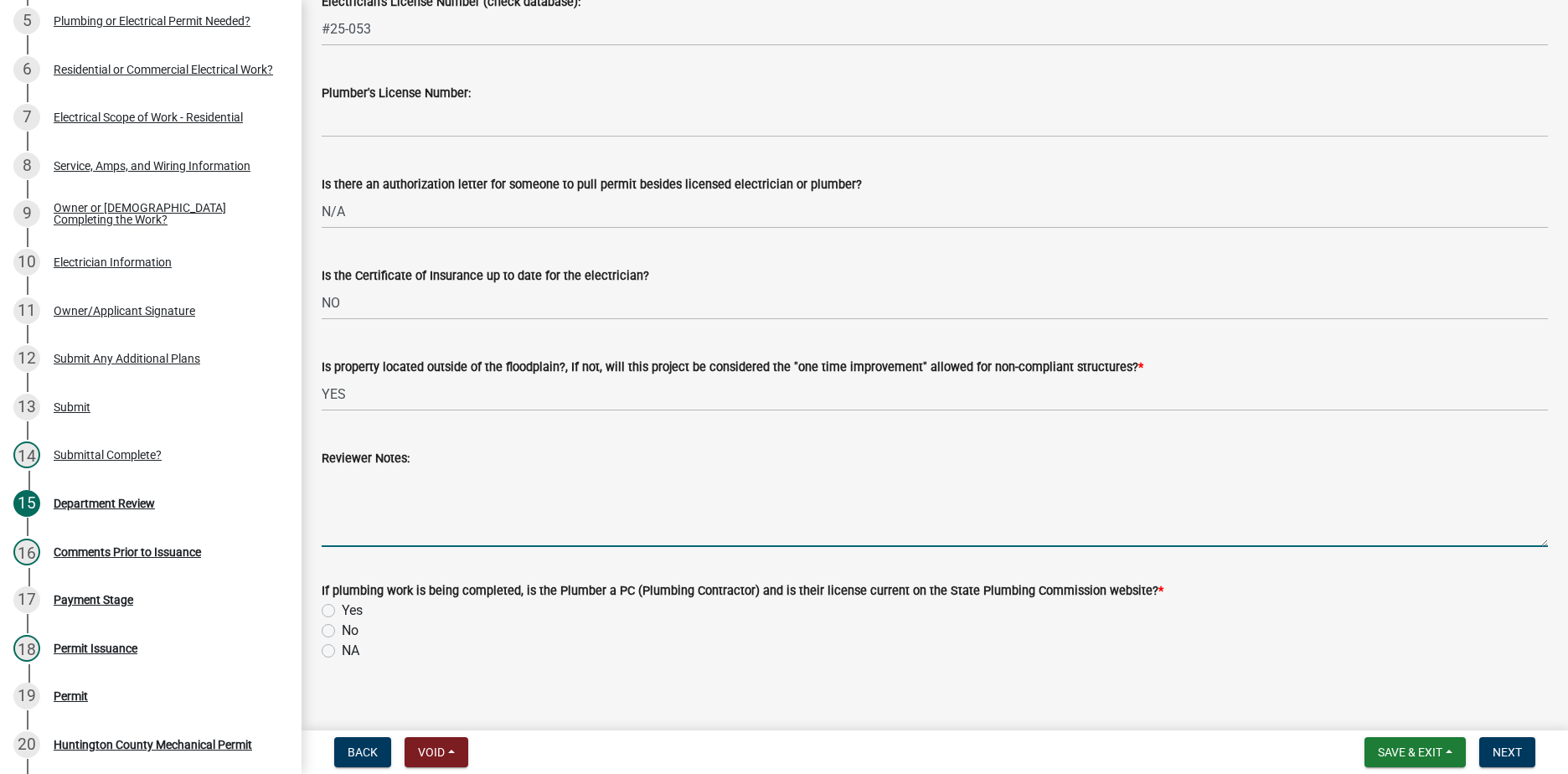
click at [400, 517] on textarea "Reviewer Notes:" at bounding box center [935, 507] width 1226 height 79
click at [371, 481] on textarea "PLEASE UPDATE YOUR CERTIFICATE OF INSURANCE" at bounding box center [935, 507] width 1226 height 79
click at [411, 479] on textarea "UPDATE YOUR CERTIFICATE OF INSURANCE" at bounding box center [935, 507] width 1226 height 79
click at [500, 478] on textarea "CERTIFICATE OF INSURANCE" at bounding box center [935, 507] width 1226 height 79
type textarea "CERTIFICATE OF INSURANCE NEEDS UPDATED!"
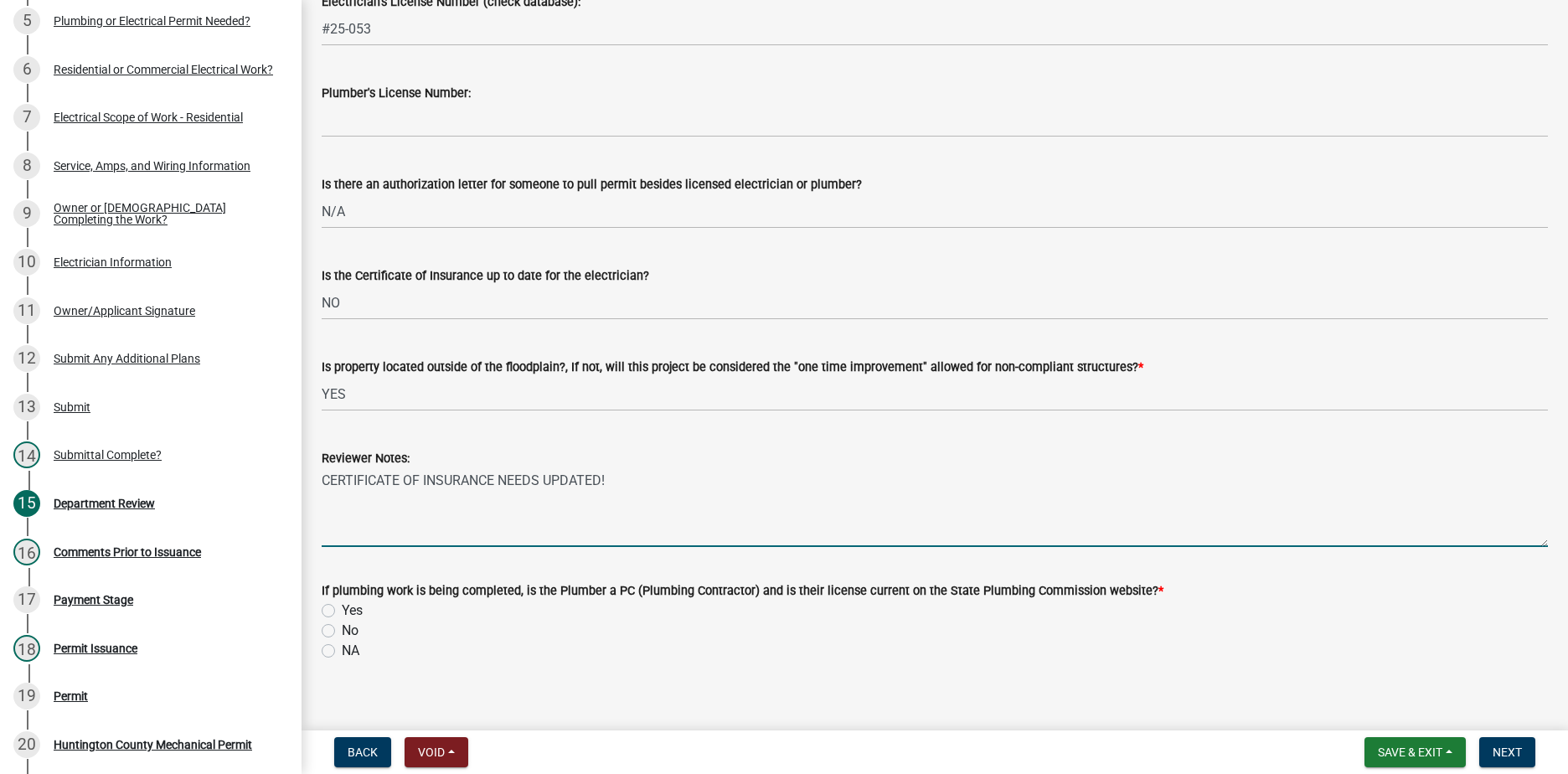
click at [342, 653] on label "NA" at bounding box center [351, 650] width 18 height 20
click at [342, 652] on input "NA" at bounding box center [347, 645] width 10 height 10
radio input "true"
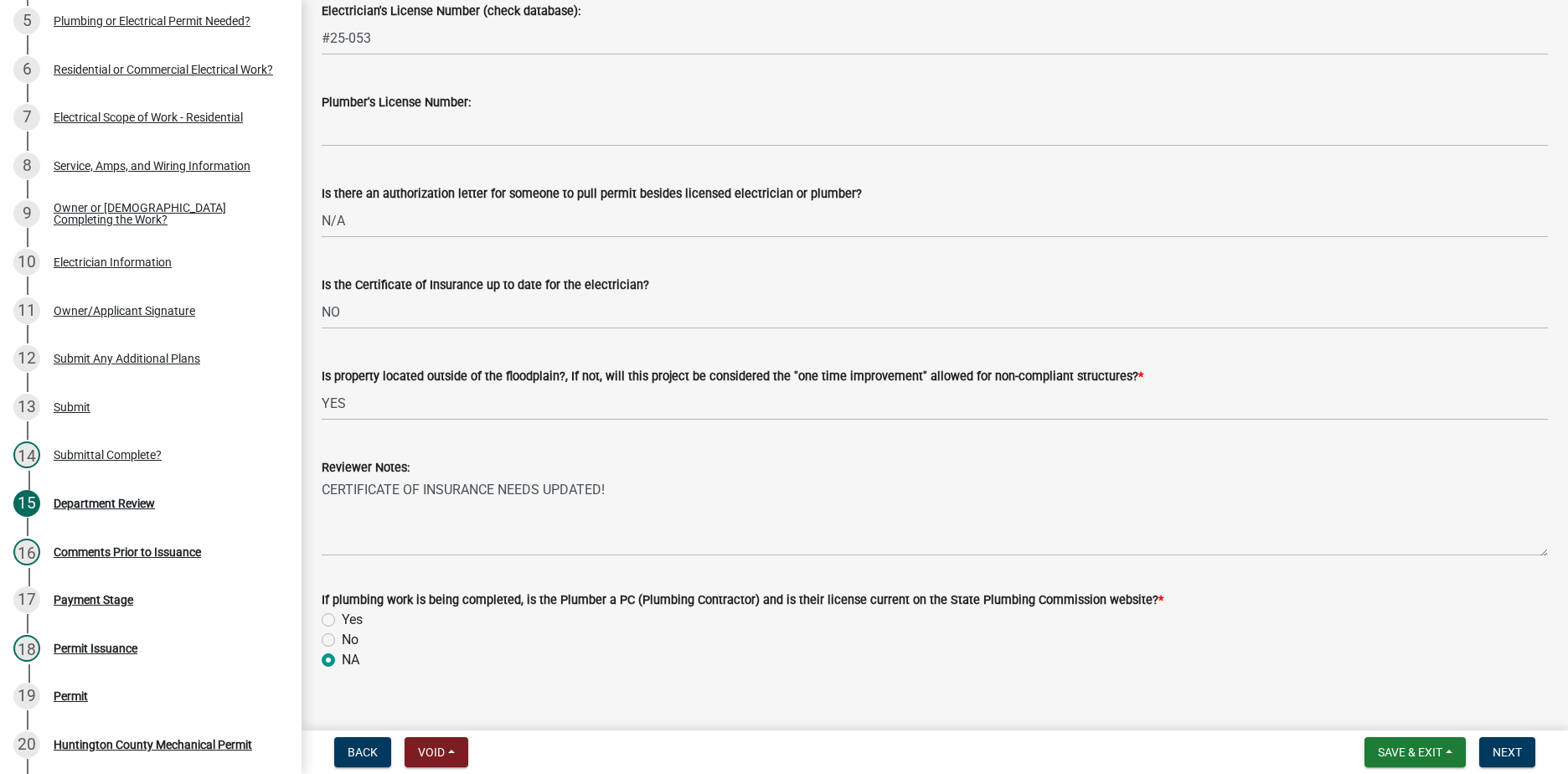
scroll to position [352, 0]
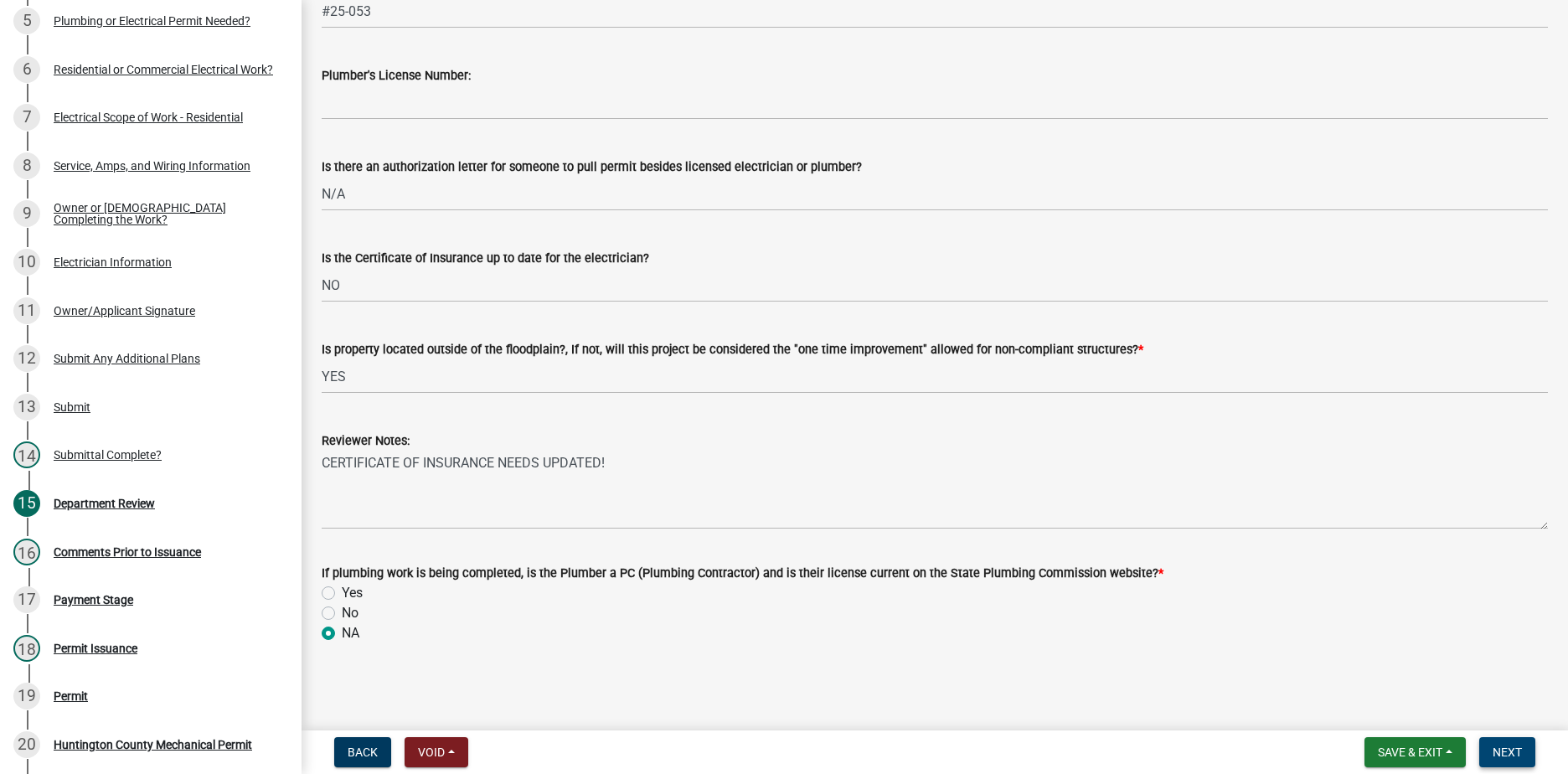
click at [1527, 743] on button "Next" at bounding box center [1506, 752] width 56 height 30
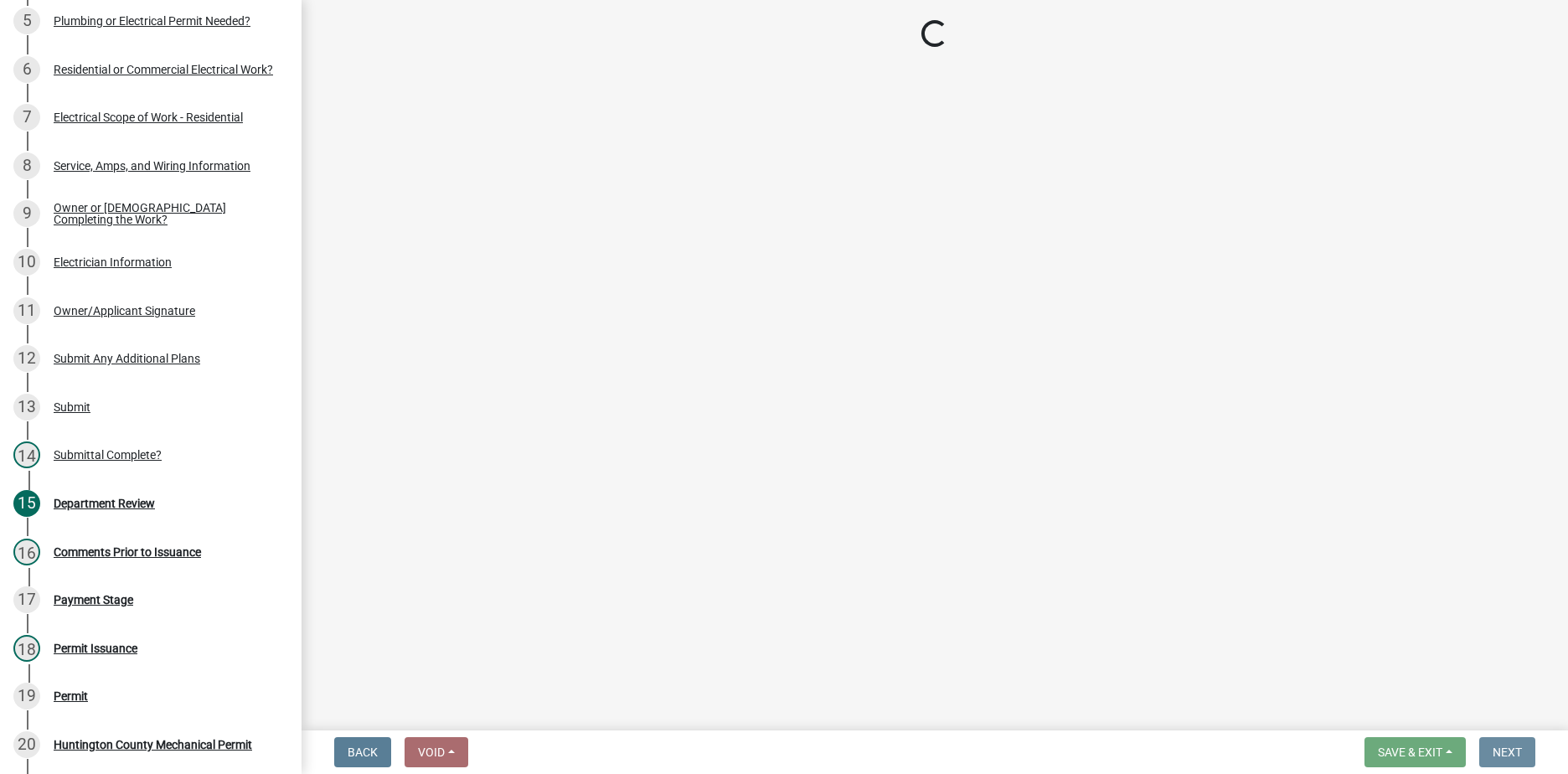
scroll to position [0, 0]
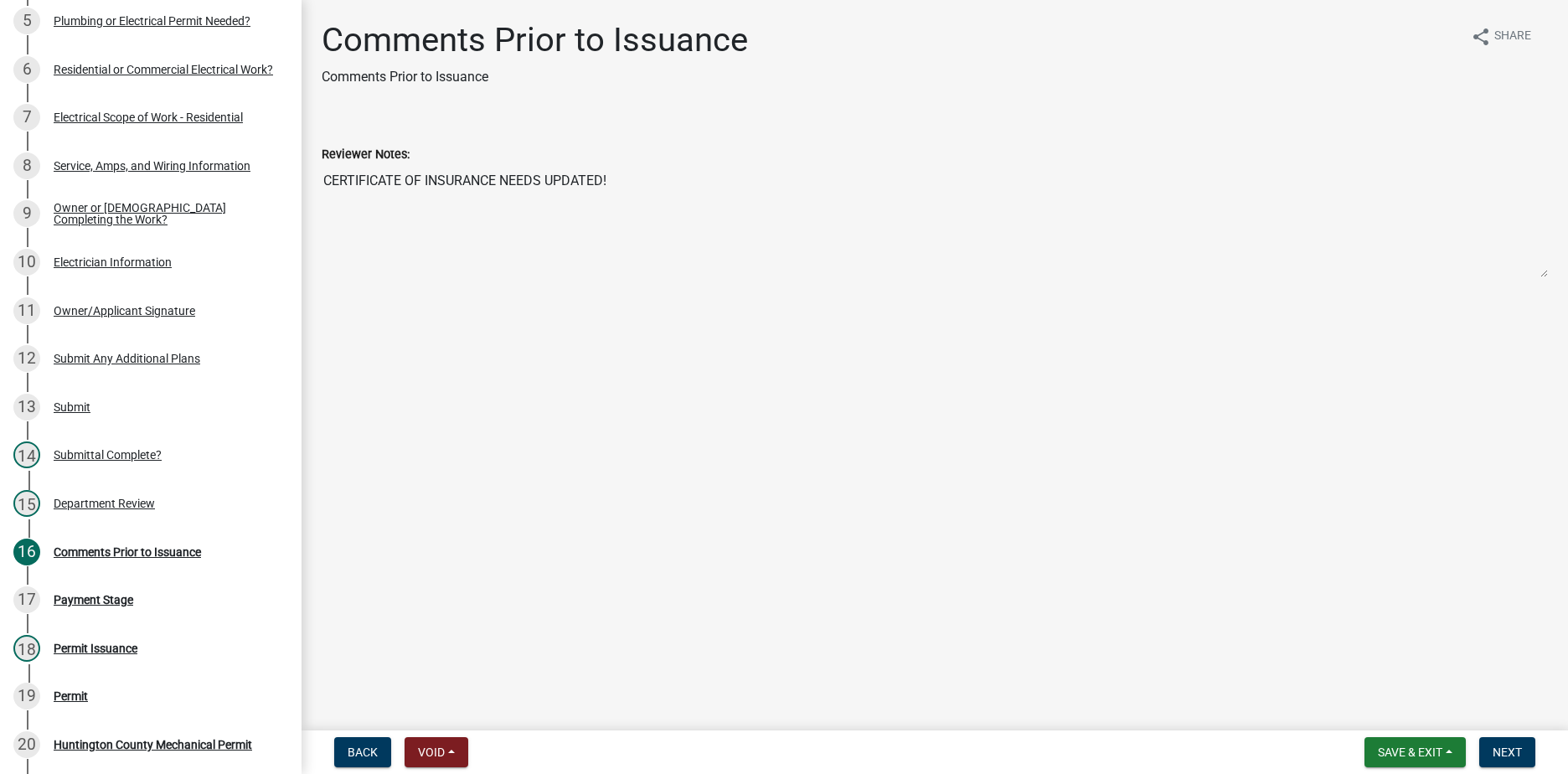
click at [624, 192] on textarea "CERTIFICATE OF INSURANCE NEEDS UPDATED!" at bounding box center [935, 221] width 1226 height 114
drag, startPoint x: 618, startPoint y: 182, endPoint x: 299, endPoint y: 185, distance: 319.0
click at [299, 185] on div "Huntington Co. Mechanical Permit MP-2025-489918 Edit View Summary Notes 1 Requi…" at bounding box center [784, 387] width 1568 height 774
click at [1423, 756] on span "Save & Exit" at bounding box center [1410, 752] width 64 height 13
click at [1386, 717] on button "Save & Exit" at bounding box center [1398, 709] width 134 height 40
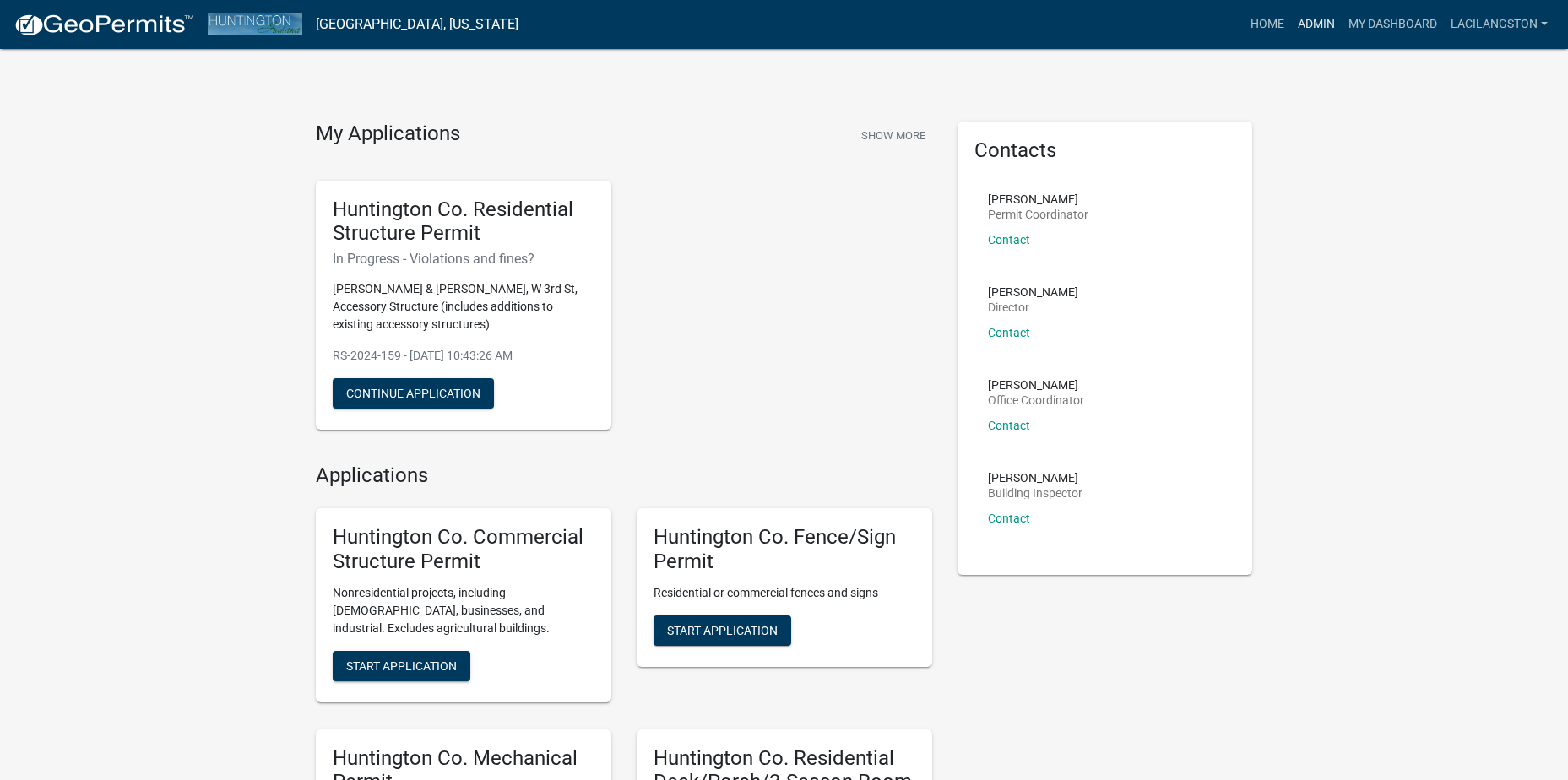
click at [1303, 31] on link "Admin" at bounding box center [1316, 25] width 51 height 32
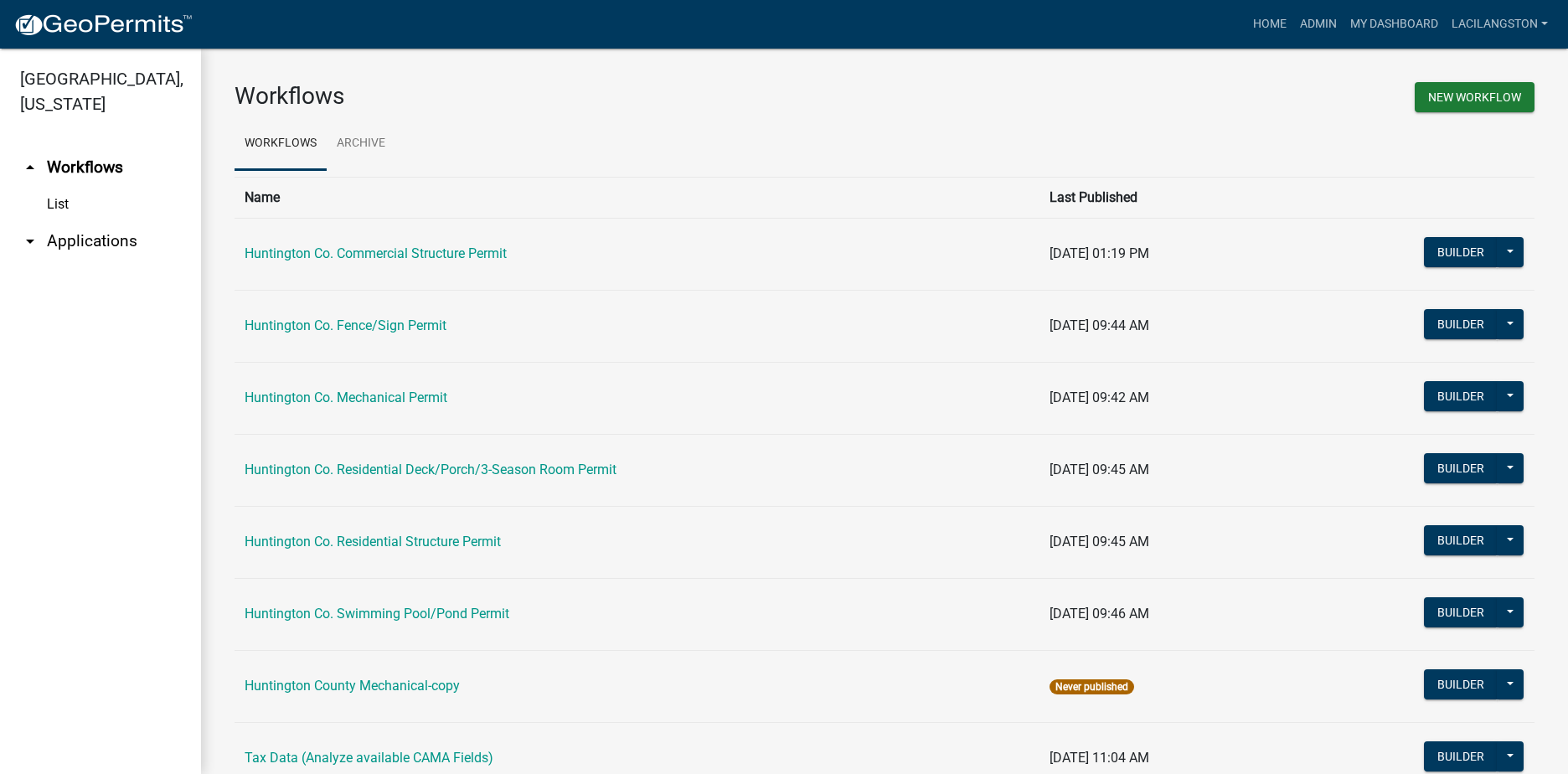
click at [99, 252] on link "arrow_drop_down Applications" at bounding box center [100, 241] width 201 height 40
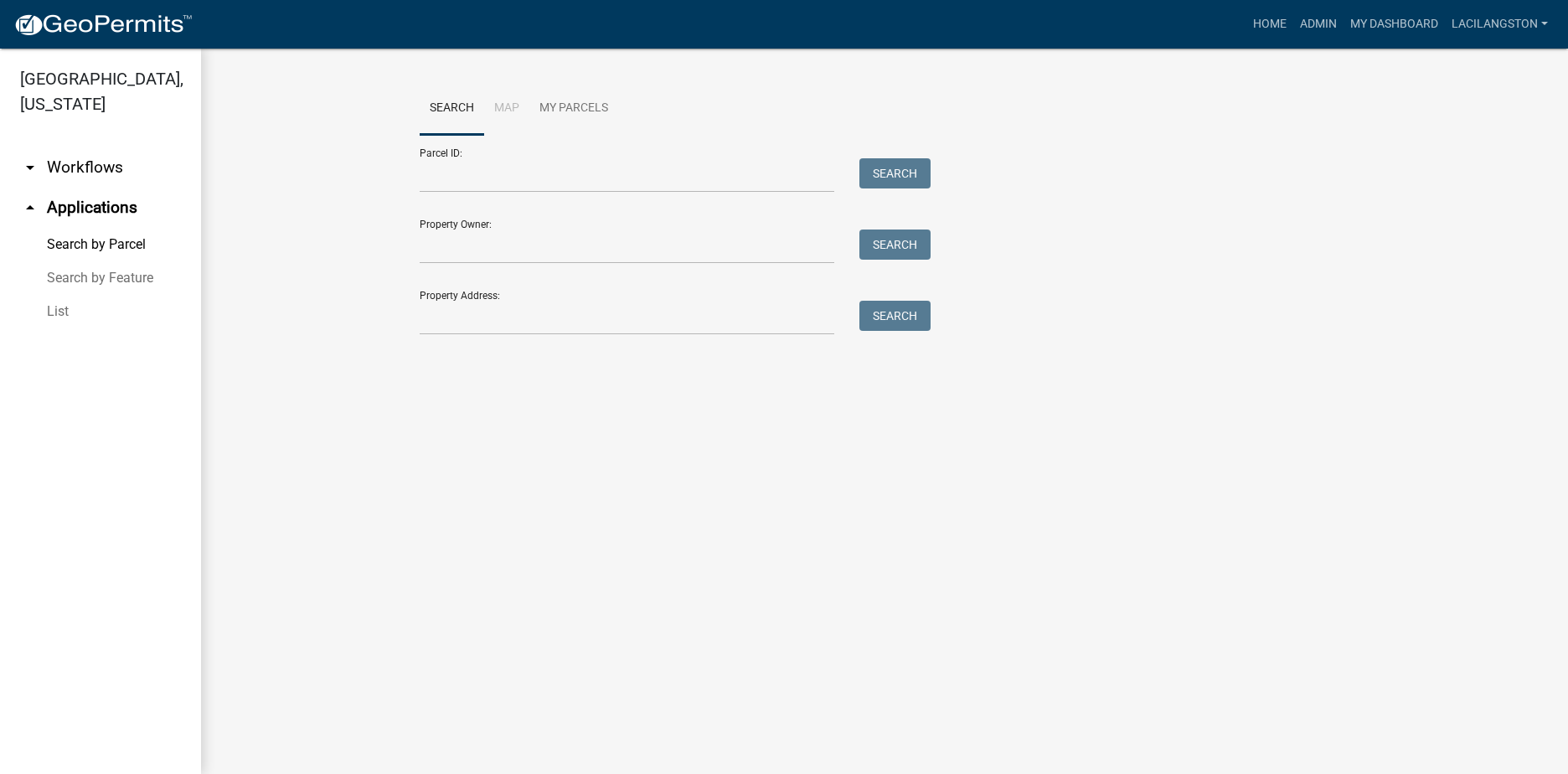
click at [53, 313] on link "List" at bounding box center [100, 311] width 201 height 33
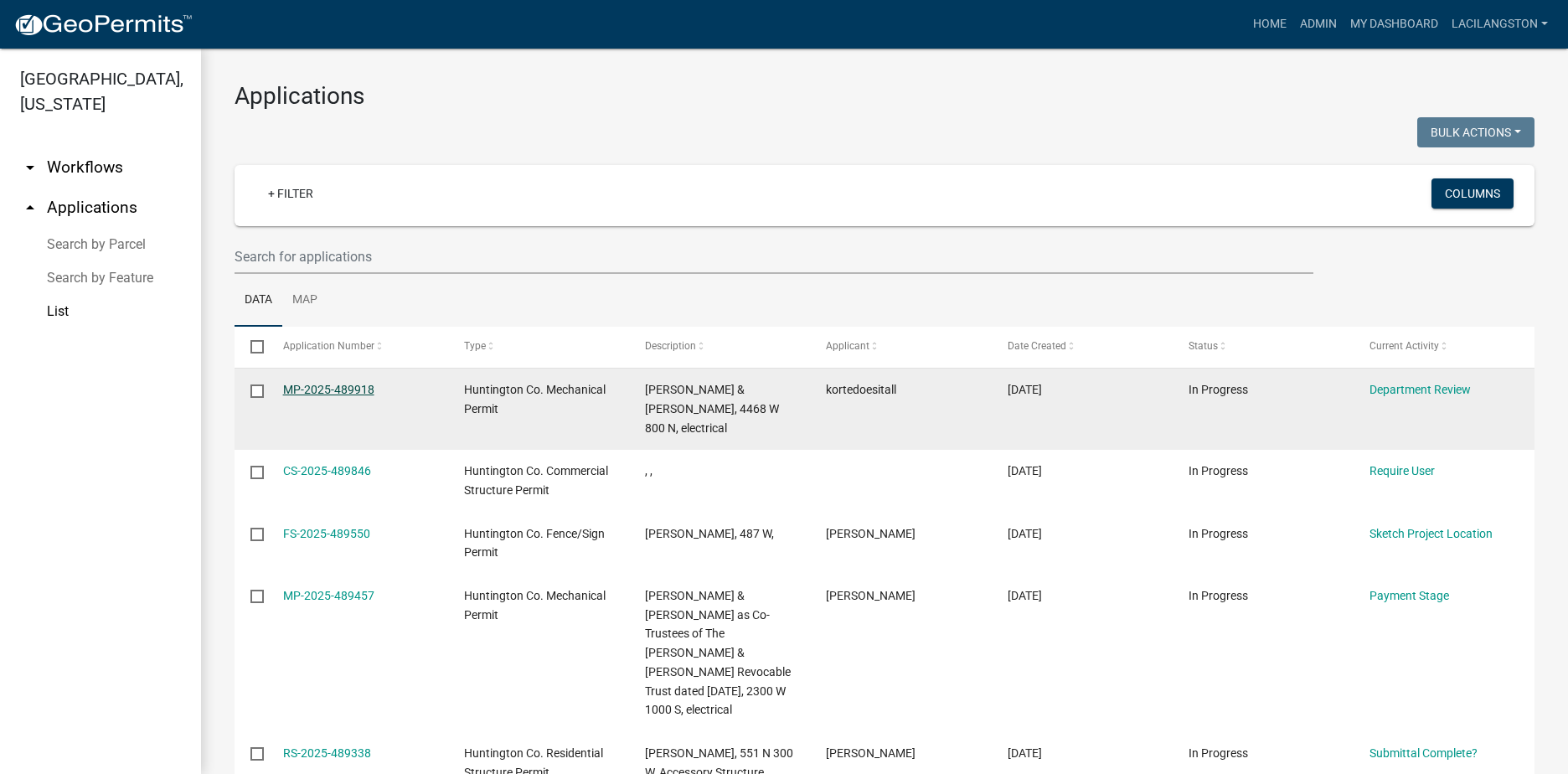
click at [319, 385] on link "MP-2025-489918" at bounding box center [329, 389] width 91 height 13
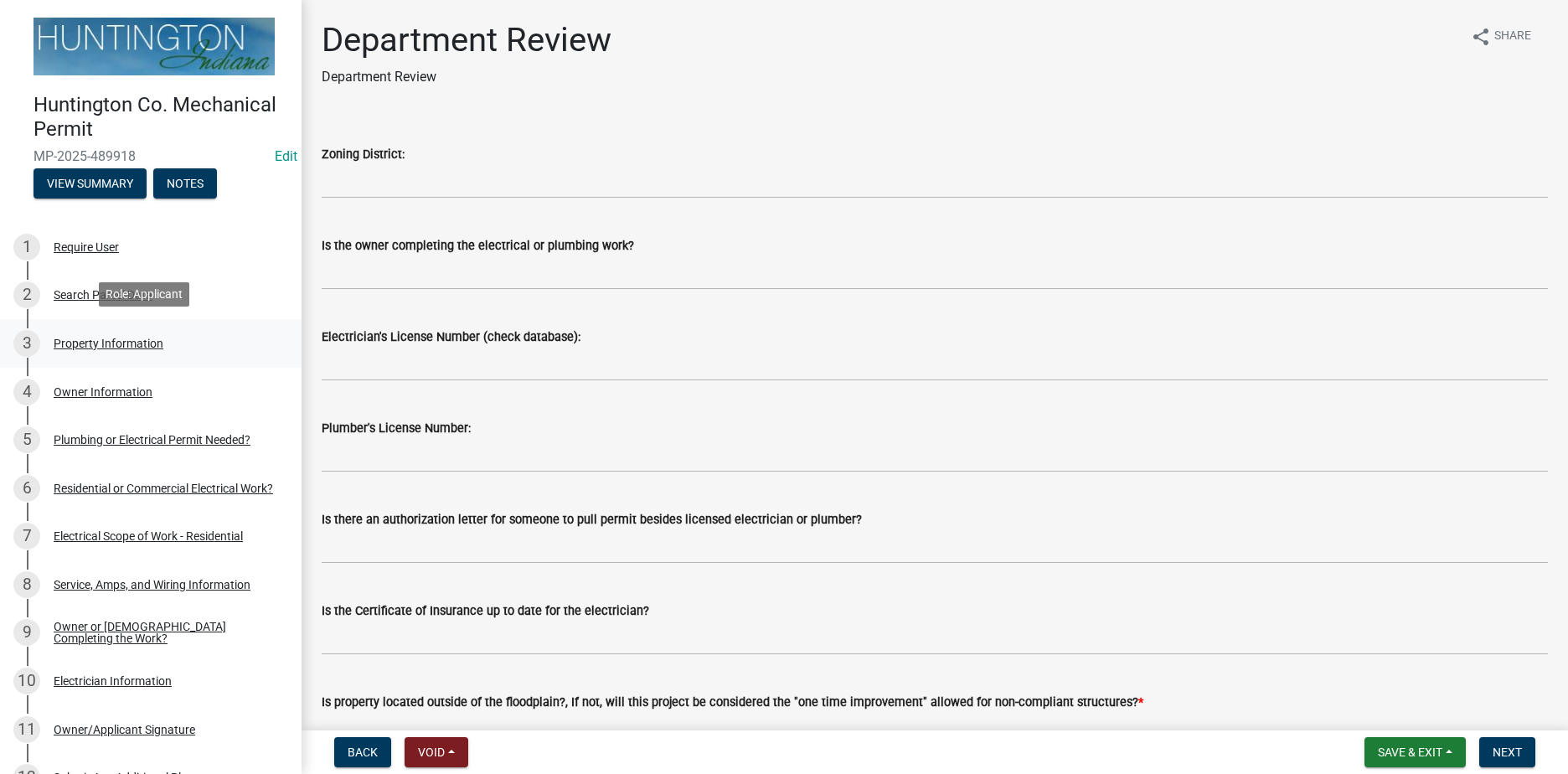
click at [117, 344] on div "Property Information" at bounding box center [109, 343] width 110 height 11
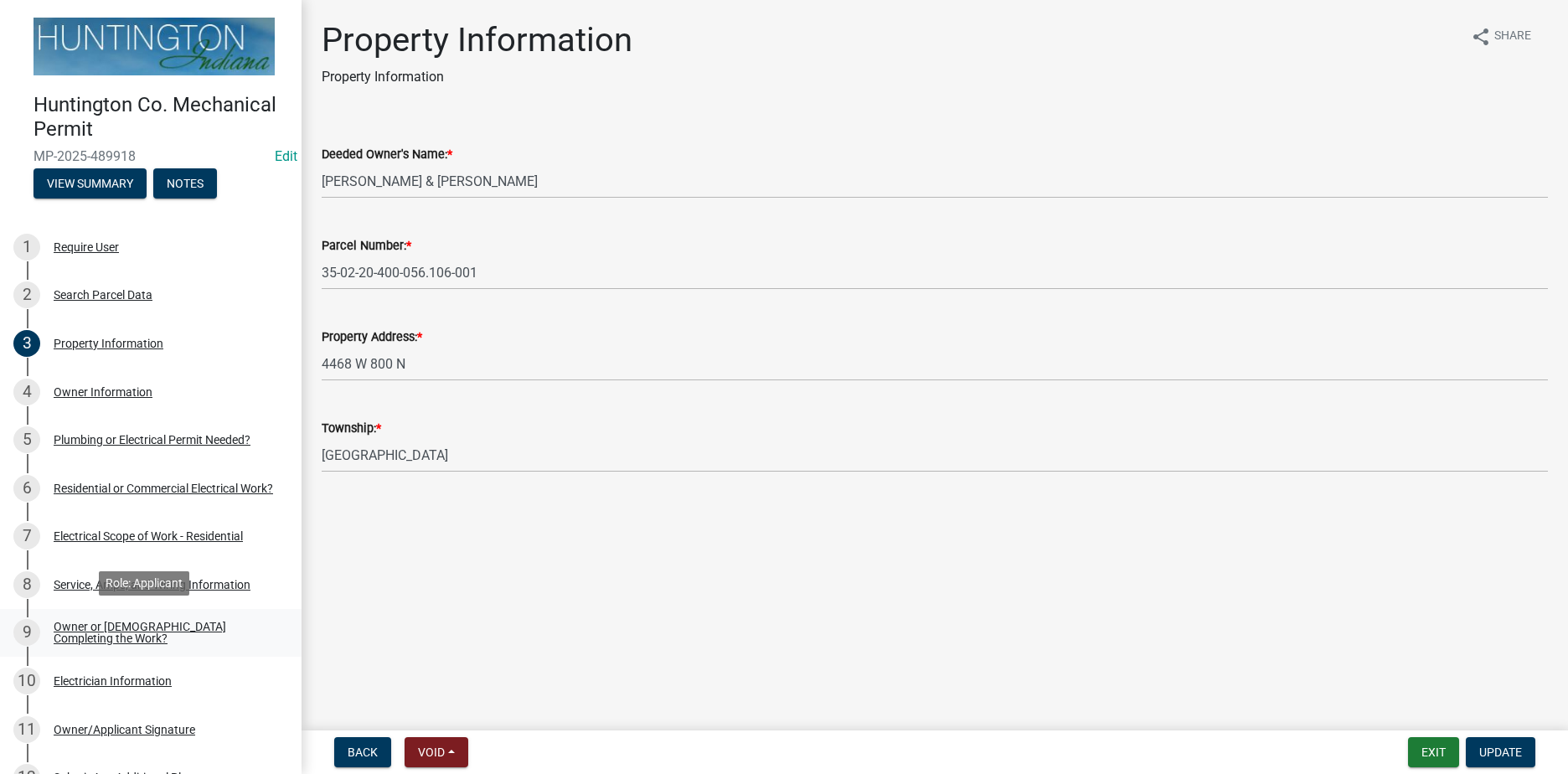
click at [146, 624] on div "Owner or Contractor Completing the Work?" at bounding box center [164, 632] width 221 height 24
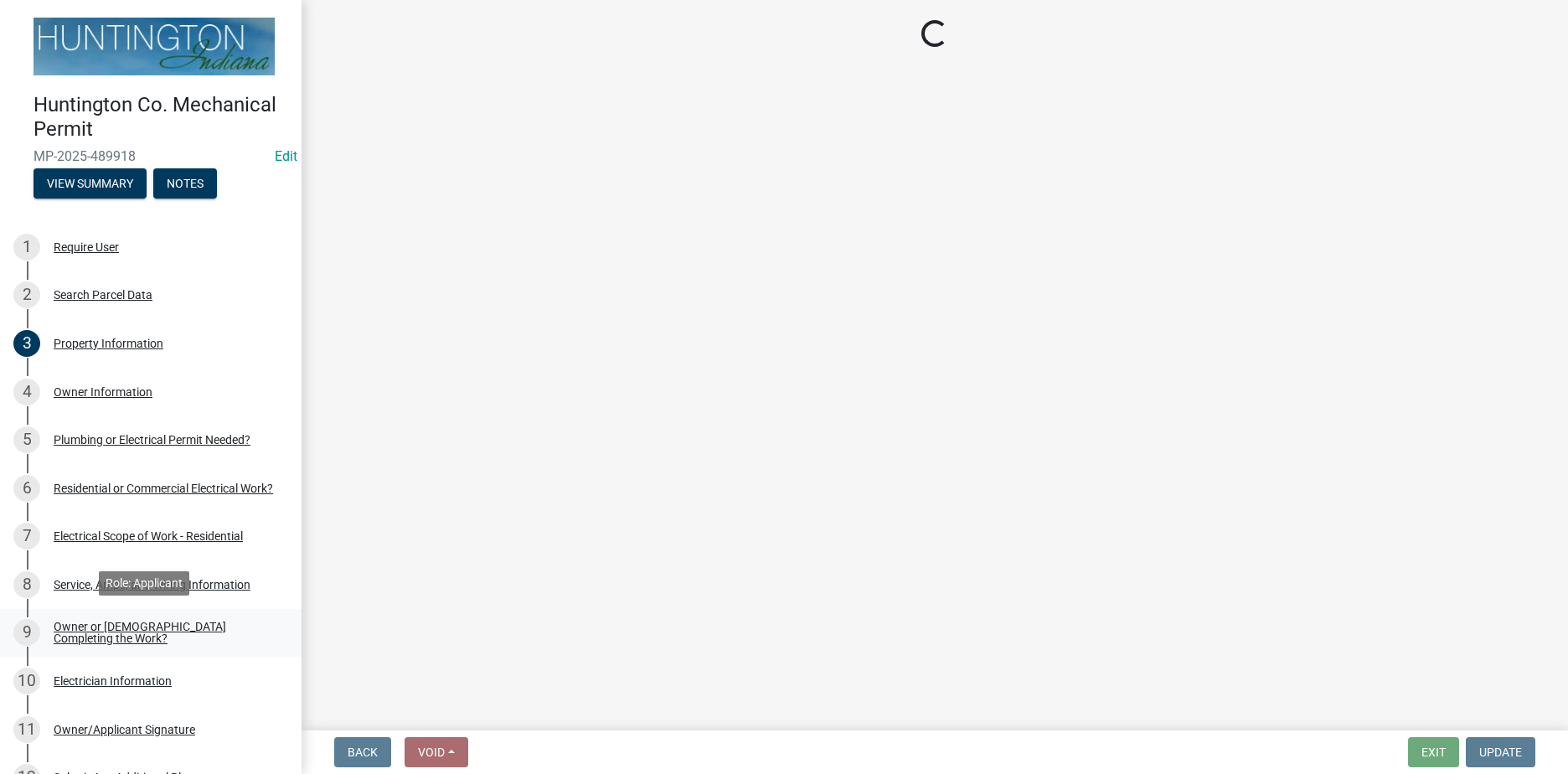
select select "408e0cf4-d53f-4268-b860-e8792218a171"
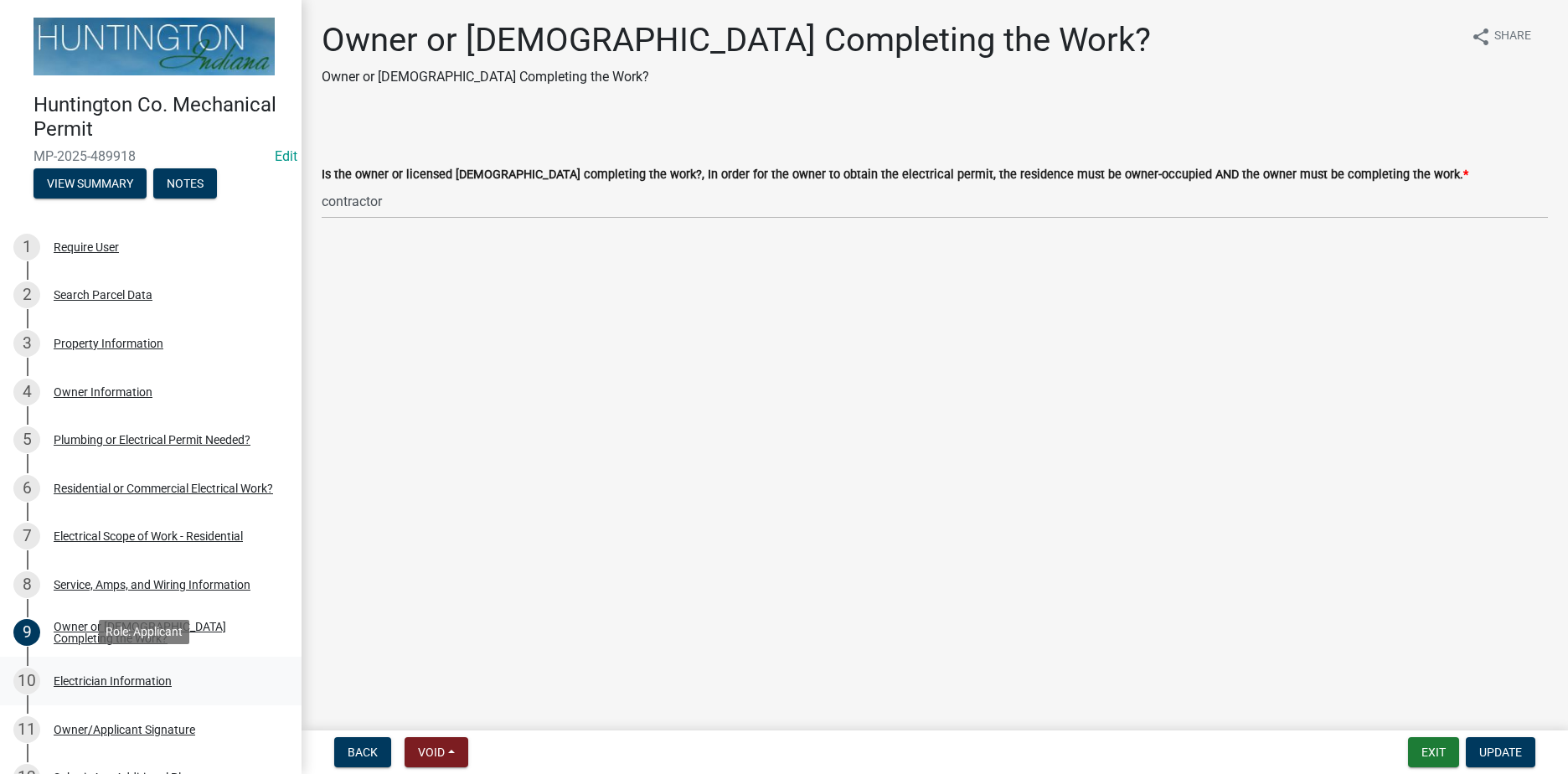
click at [162, 668] on div "10 Electrician Information" at bounding box center [144, 681] width 261 height 27
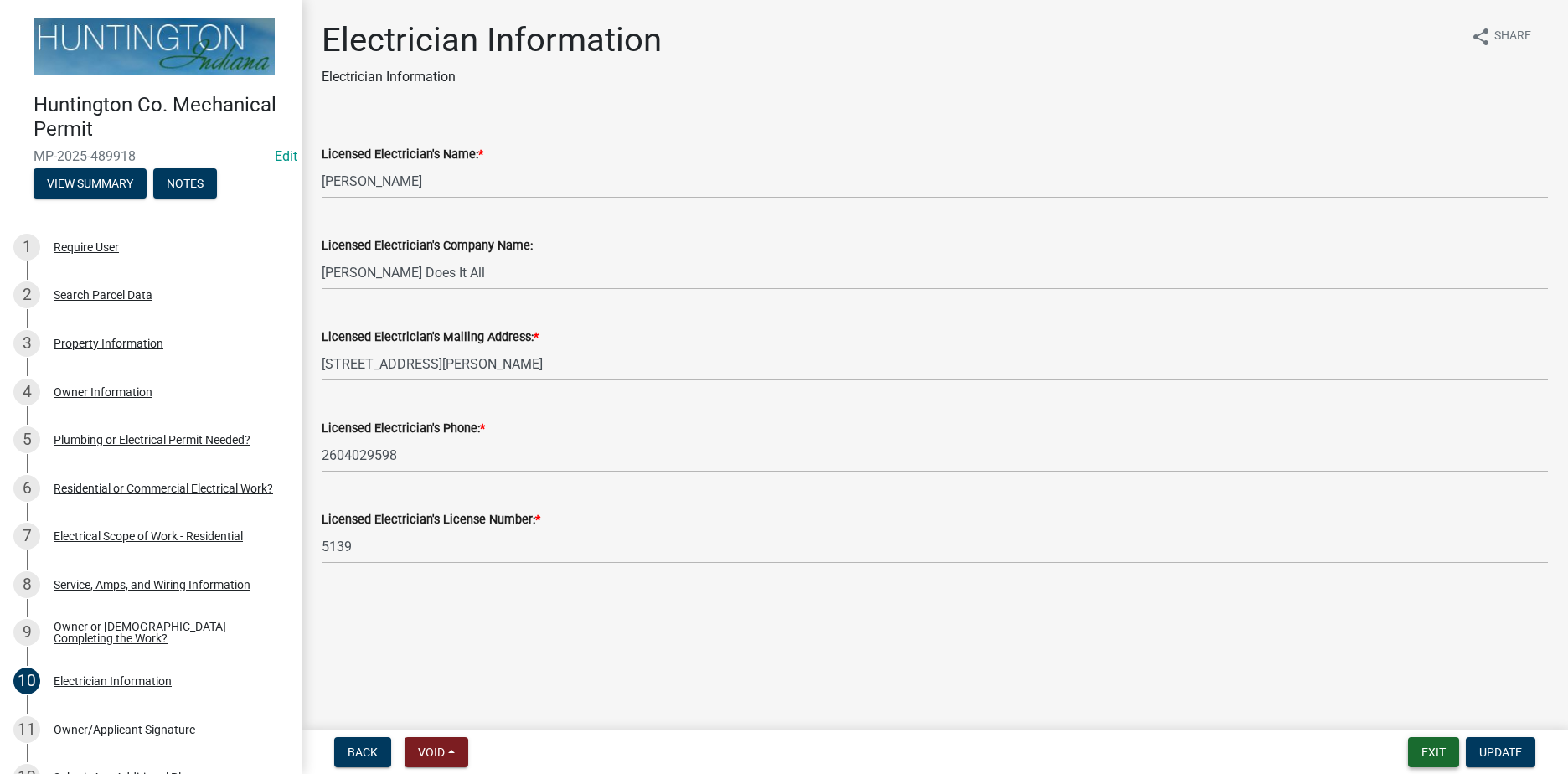
click at [1428, 754] on button "Exit" at bounding box center [1433, 752] width 51 height 30
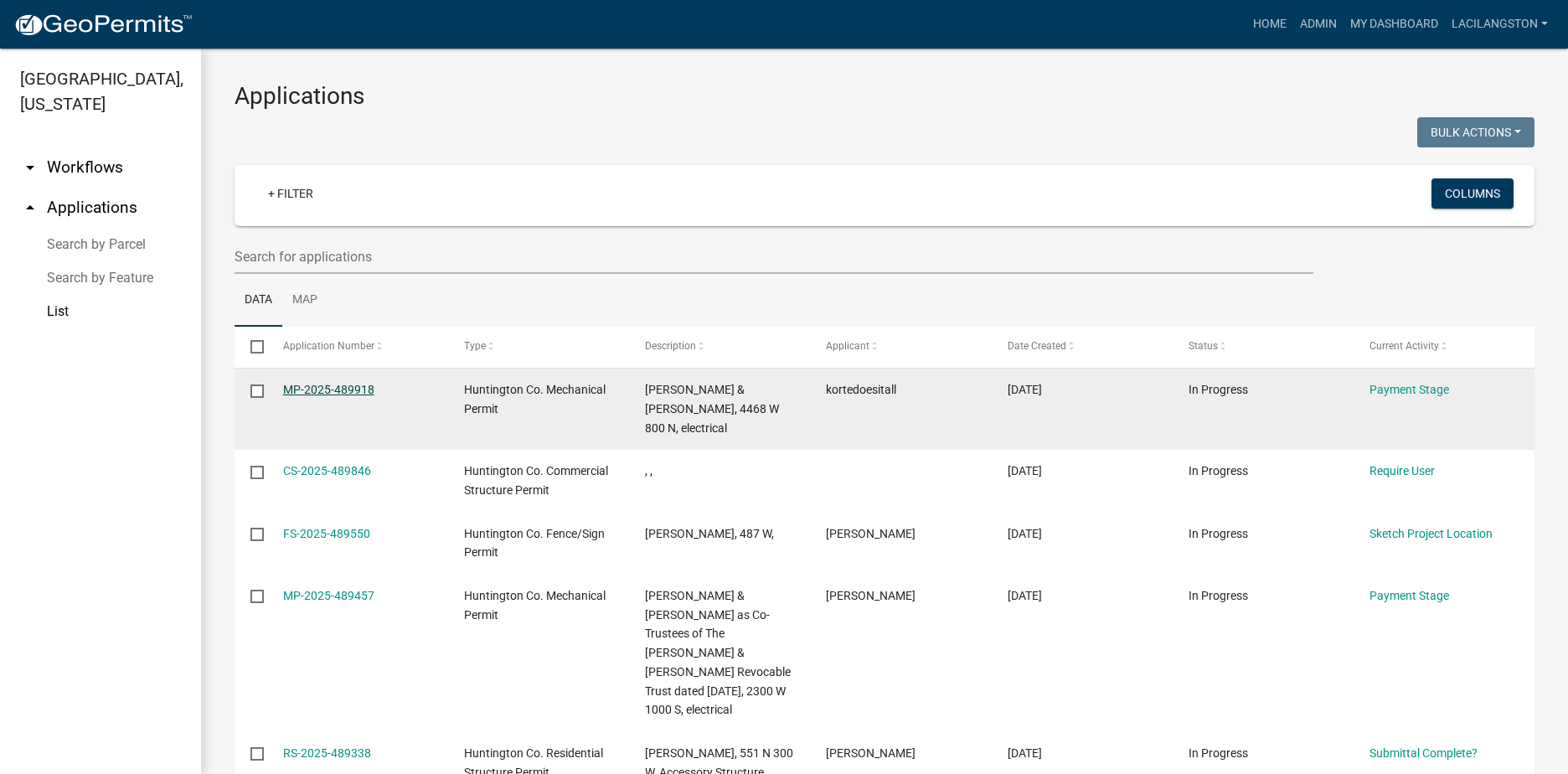
click at [358, 388] on link "MP-2025-489918" at bounding box center [329, 389] width 91 height 13
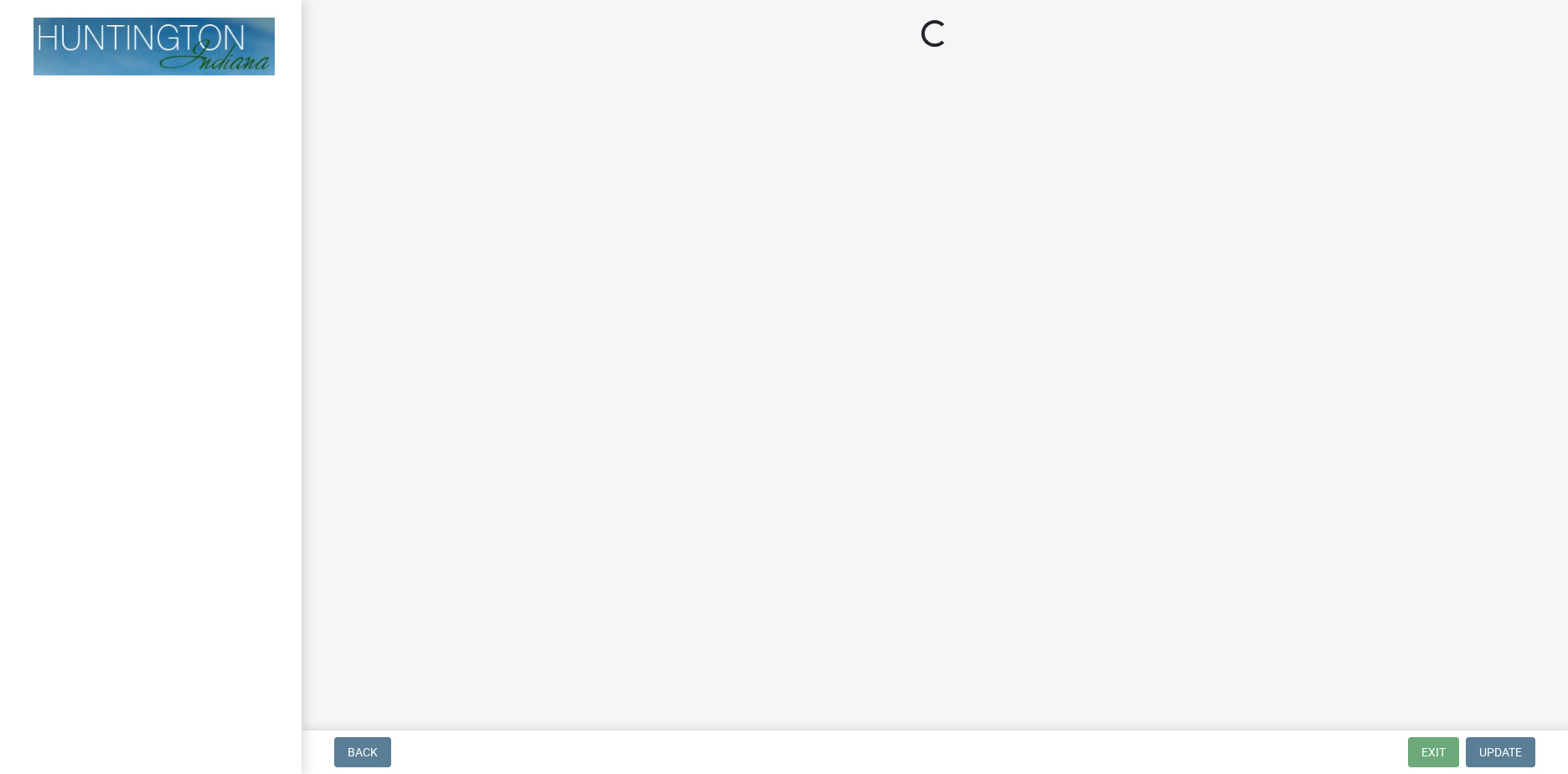
select select "3: 3"
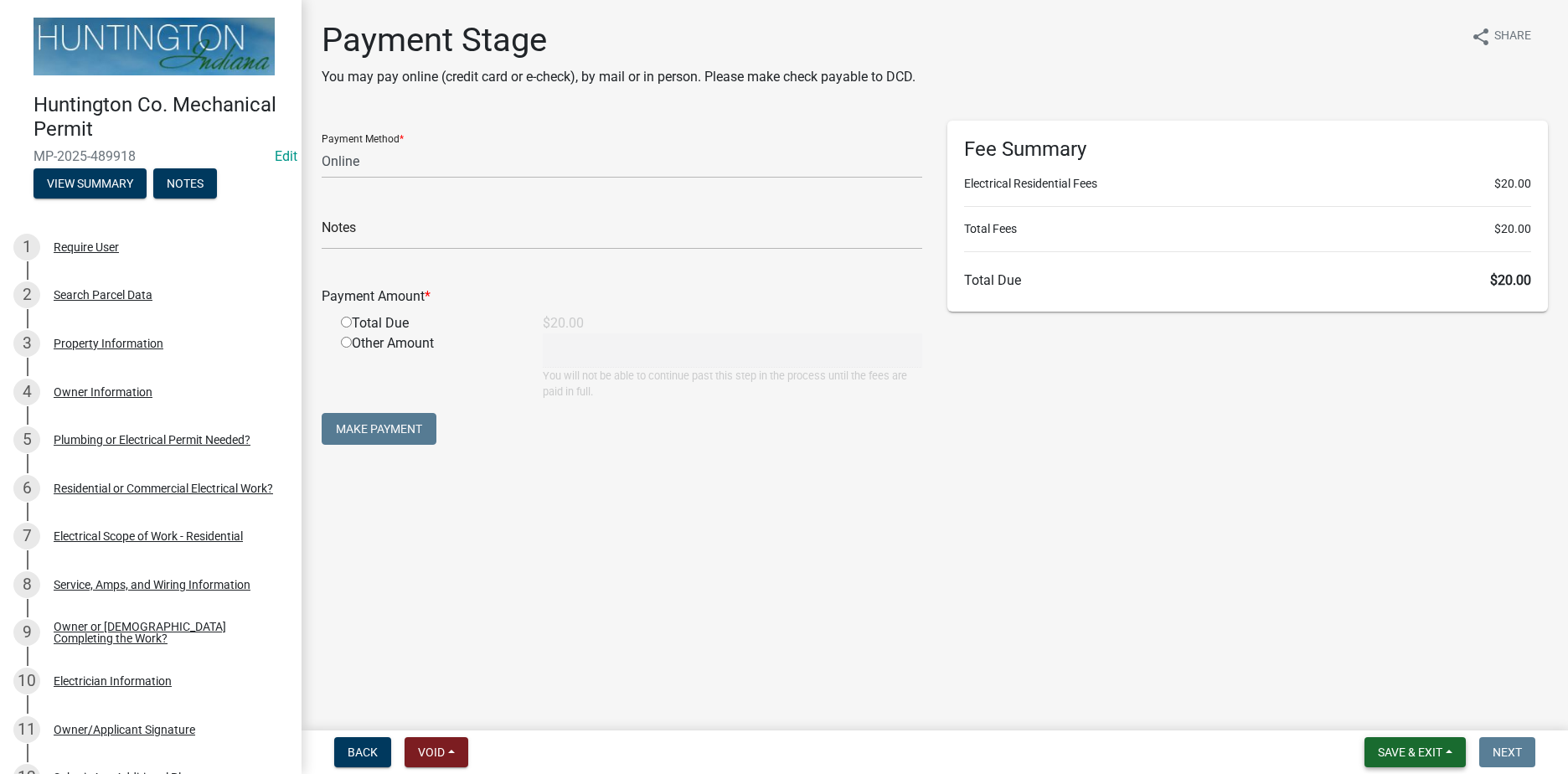
click at [1389, 755] on span "Save & Exit" at bounding box center [1410, 752] width 64 height 13
click at [1387, 715] on button "Save & Exit" at bounding box center [1398, 709] width 134 height 40
